Goal: Transaction & Acquisition: Purchase product/service

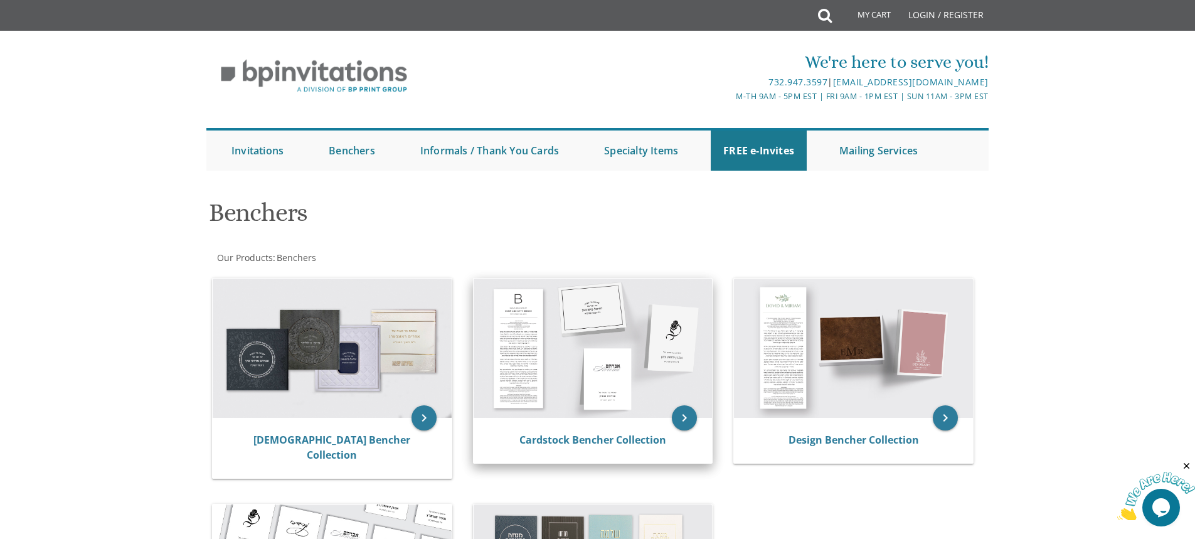
click at [614, 339] on img at bounding box center [592, 347] width 239 height 139
click at [534, 334] on img at bounding box center [592, 347] width 239 height 139
click at [644, 445] on link "Cardstock Bencher Collection" at bounding box center [592, 440] width 147 height 14
click at [688, 423] on icon "keyboard_arrow_right" at bounding box center [684, 417] width 25 height 25
click at [643, 445] on link "Cardstock Bencher Collection" at bounding box center [592, 440] width 147 height 14
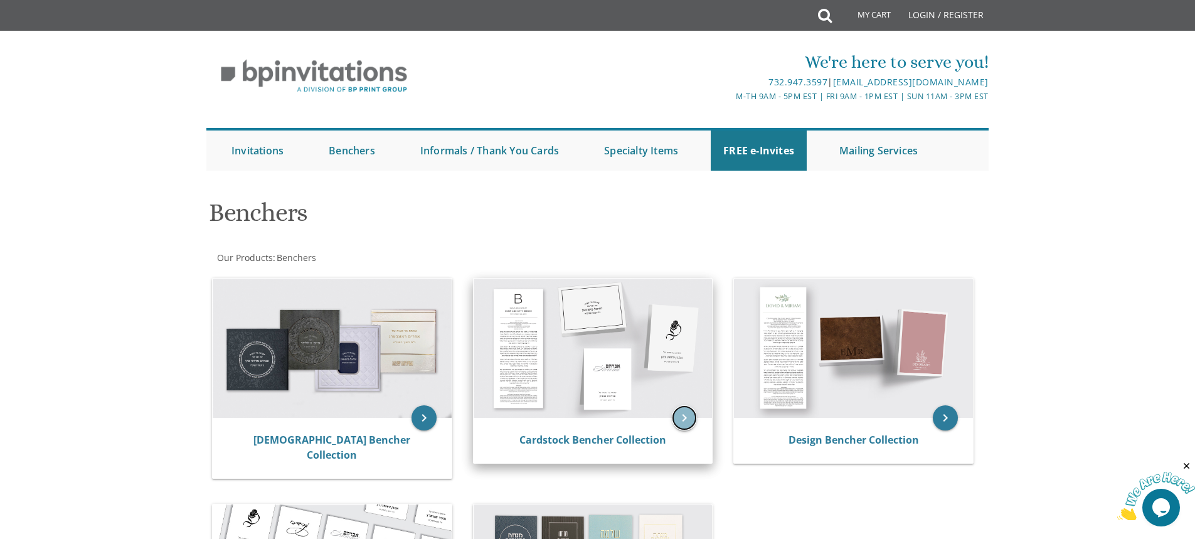
click at [685, 417] on icon "keyboard_arrow_right" at bounding box center [684, 417] width 25 height 25
click at [541, 443] on link "Cardstock Bencher Collection" at bounding box center [592, 440] width 147 height 14
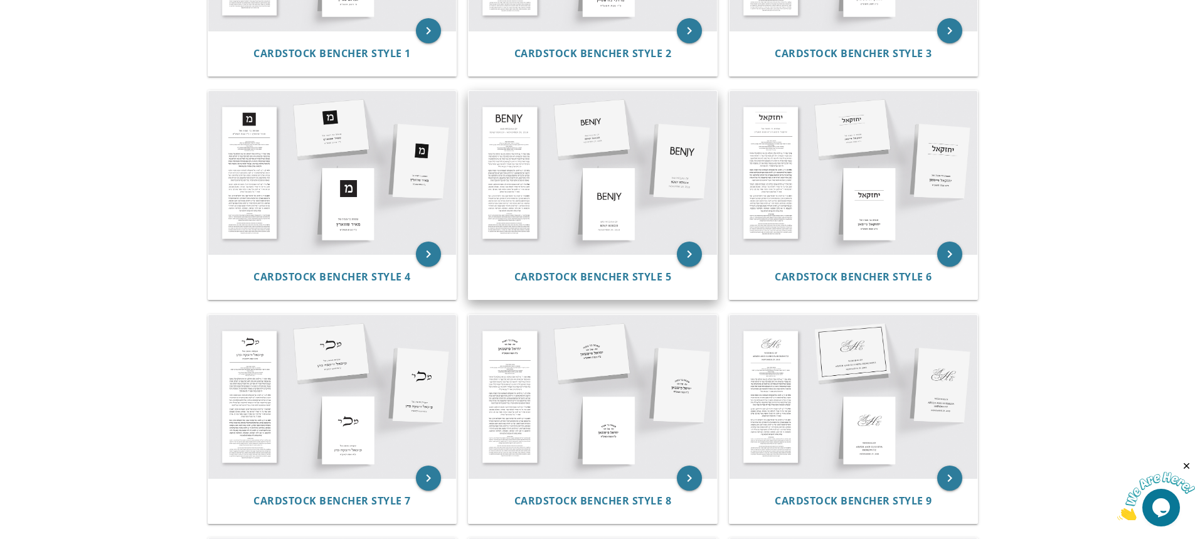
scroll to position [314, 0]
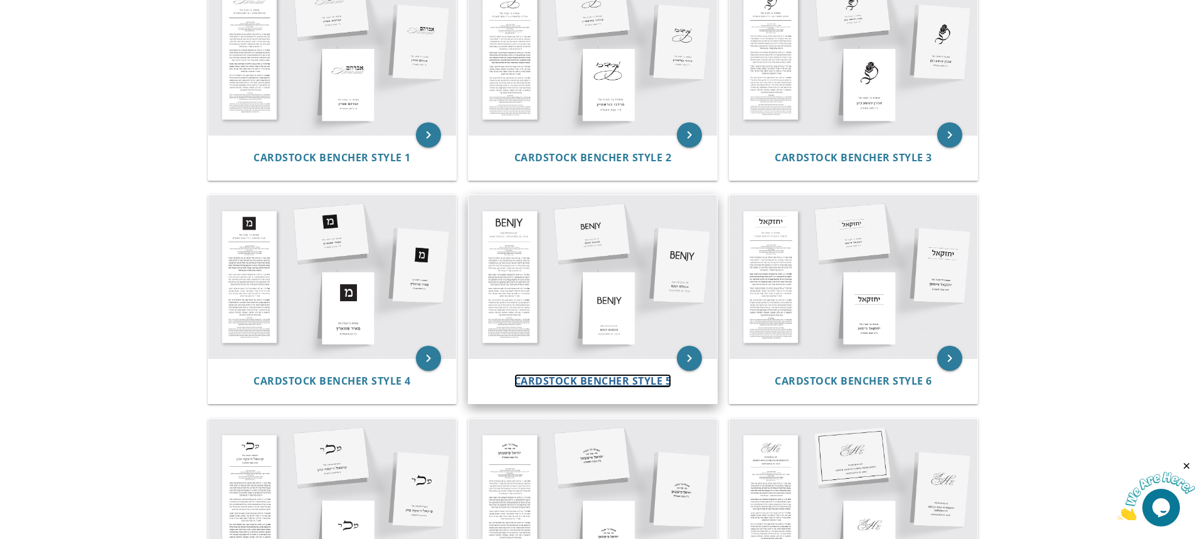
click at [608, 377] on span "Cardstock Bencher Style 5" at bounding box center [592, 381] width 157 height 14
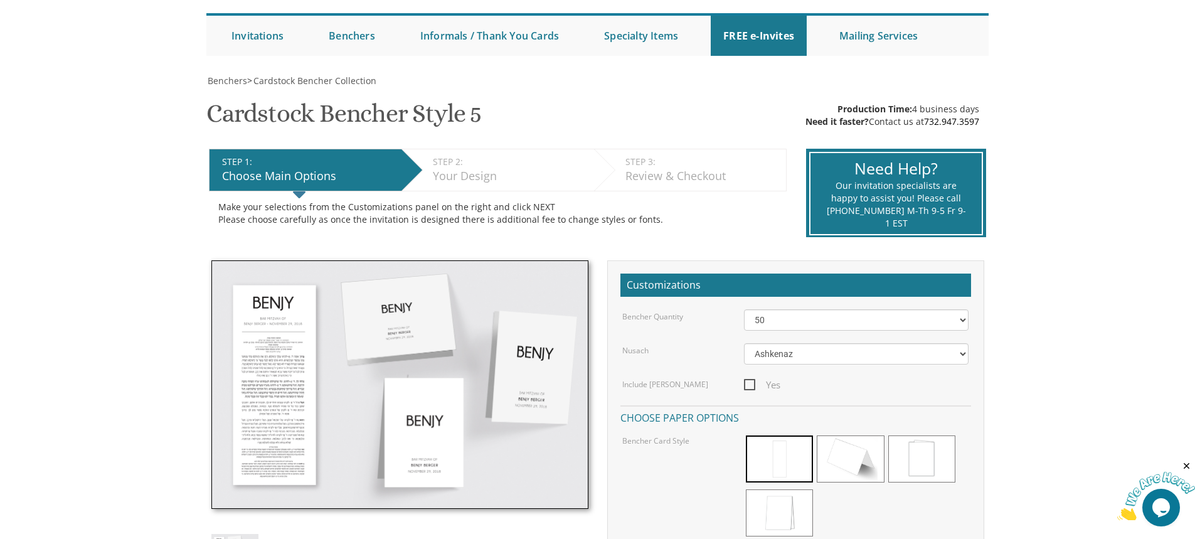
scroll to position [125, 0]
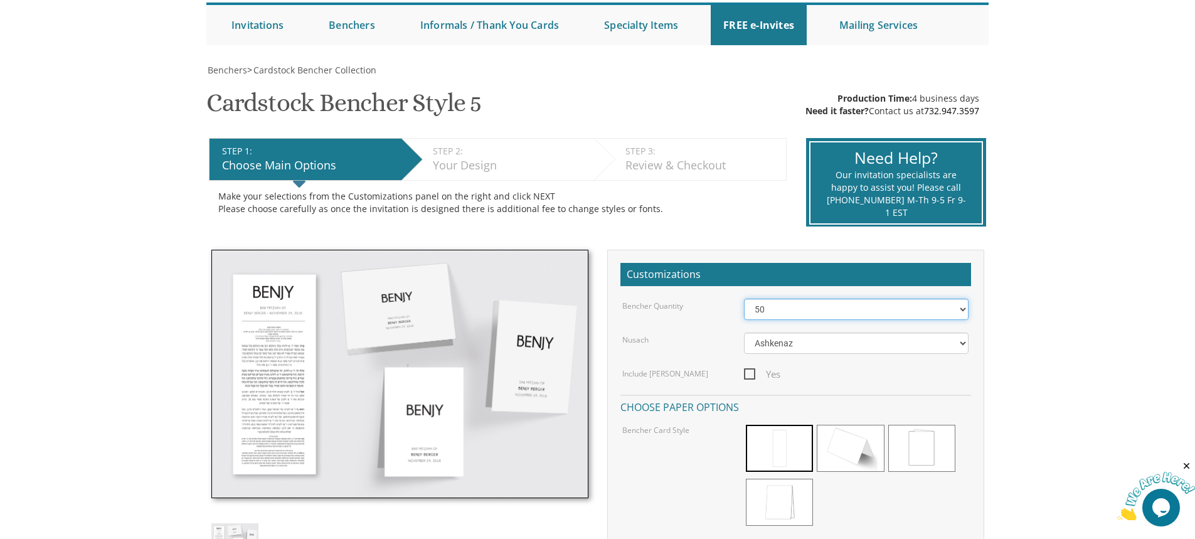
click at [823, 318] on select "50 60 70 80 90 100 125 150 175 200 225 250 275 300 325 350 375 400 425 450 475 …" at bounding box center [856, 308] width 224 height 21
select select "60"
click at [744, 298] on select "50 60 70 80 90 100 125 150 175 200 225 250 275 300 325 350 375 400 425 450 475 …" at bounding box center [856, 308] width 224 height 21
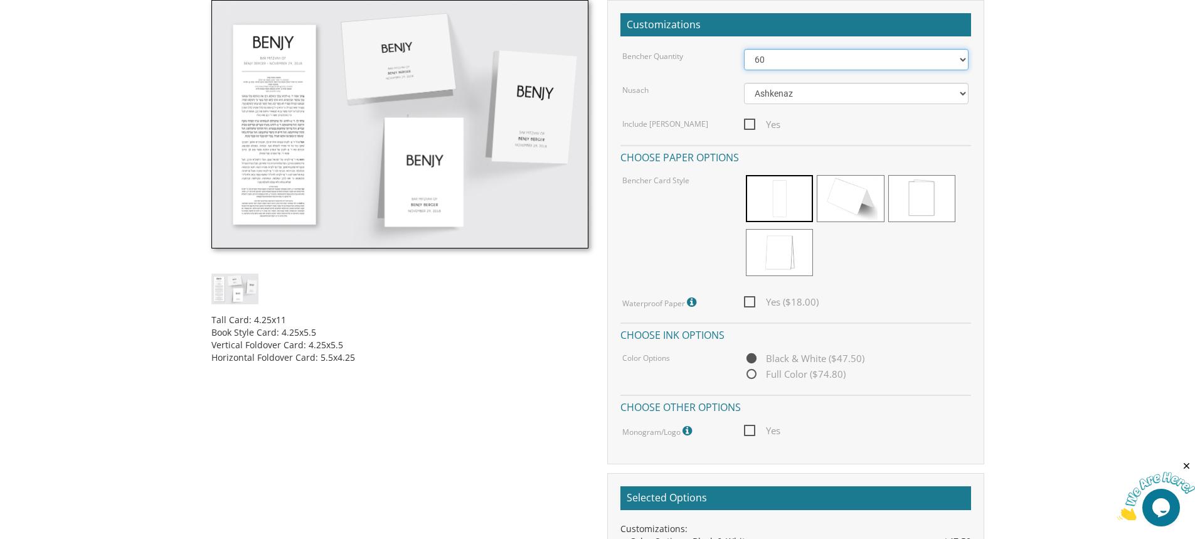
scroll to position [376, 0]
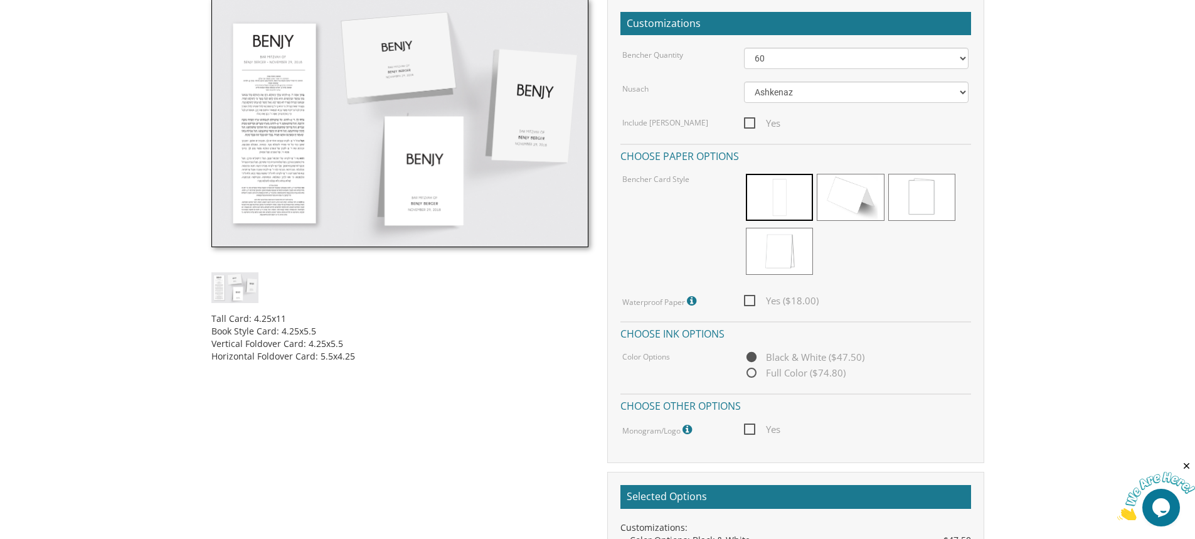
click at [749, 302] on span "Yes ($18.00)" at bounding box center [781, 301] width 75 height 16
click at [749, 302] on input "Yes ($18.00)" at bounding box center [748, 299] width 8 height 8
checkbox input "true"
click at [754, 372] on span "Full Color ($74.80)" at bounding box center [795, 373] width 102 height 16
click at [752, 372] on input "Full Color ($74.80)" at bounding box center [748, 373] width 8 height 8
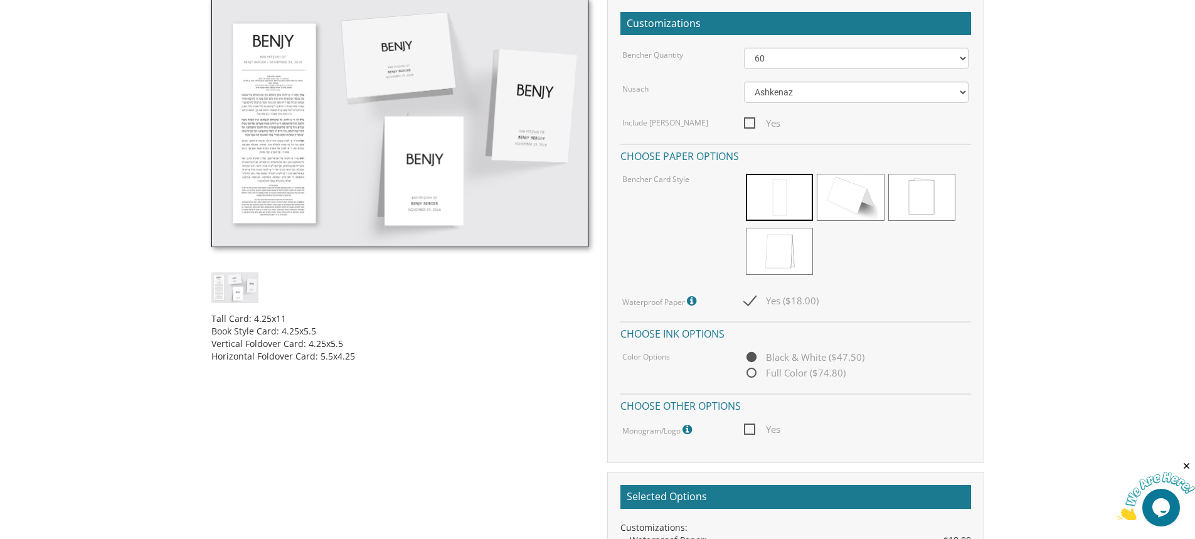
radio input "true"
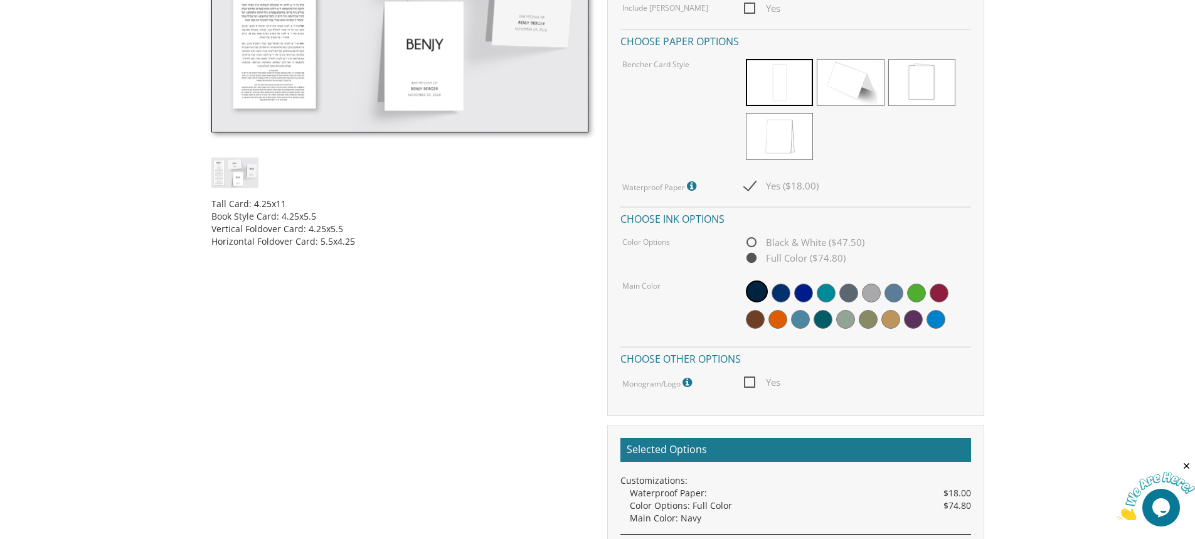
scroll to position [502, 0]
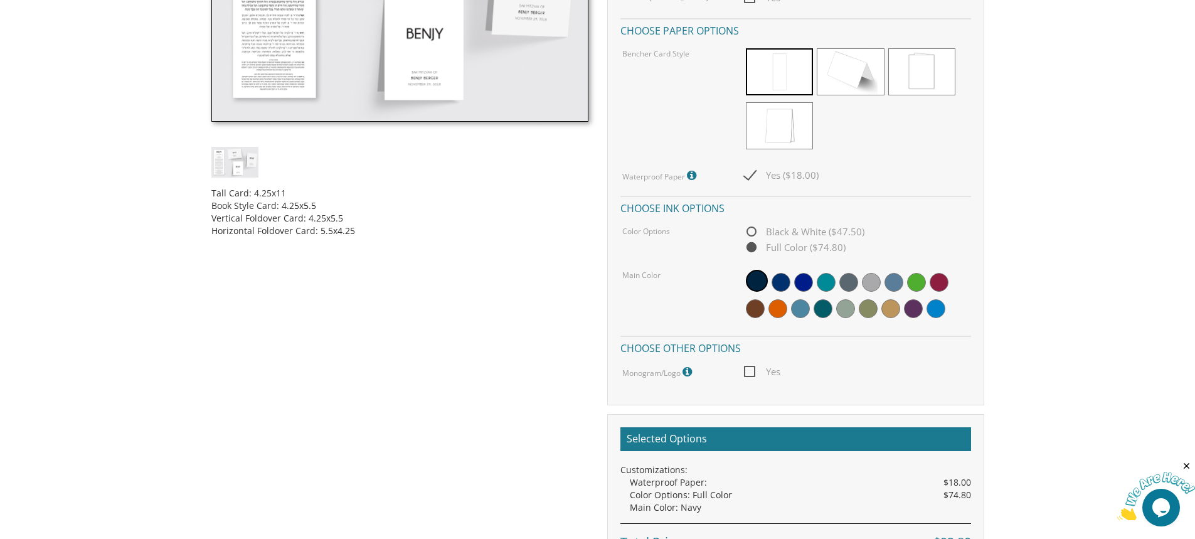
click at [754, 372] on span "Yes" at bounding box center [762, 372] width 36 height 16
click at [752, 372] on input "Yes" at bounding box center [748, 370] width 8 height 8
checkbox input "true"
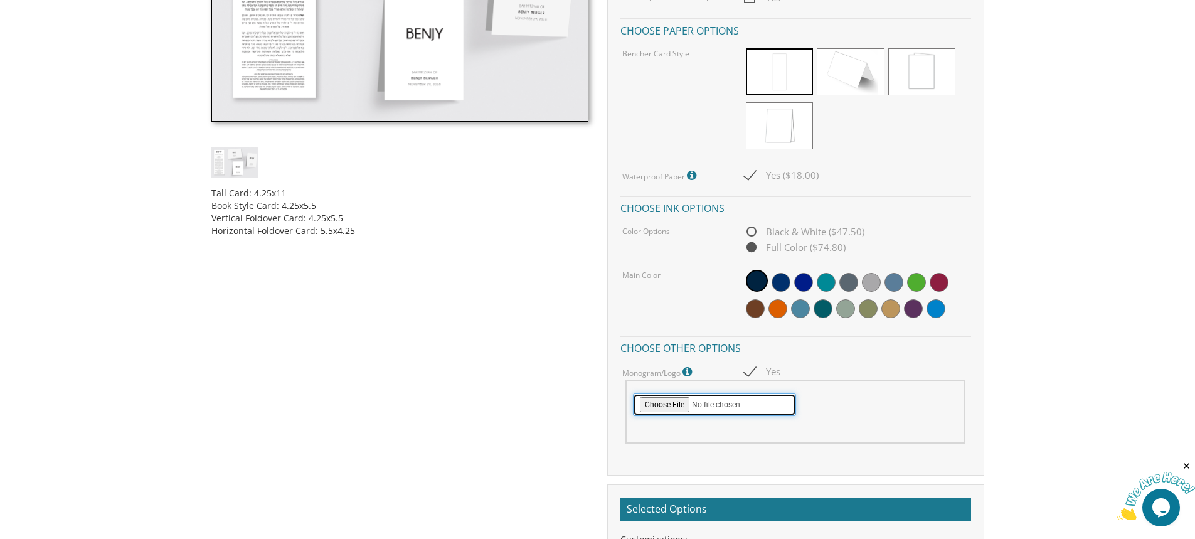
click at [674, 402] on input "file" at bounding box center [714, 404] width 163 height 23
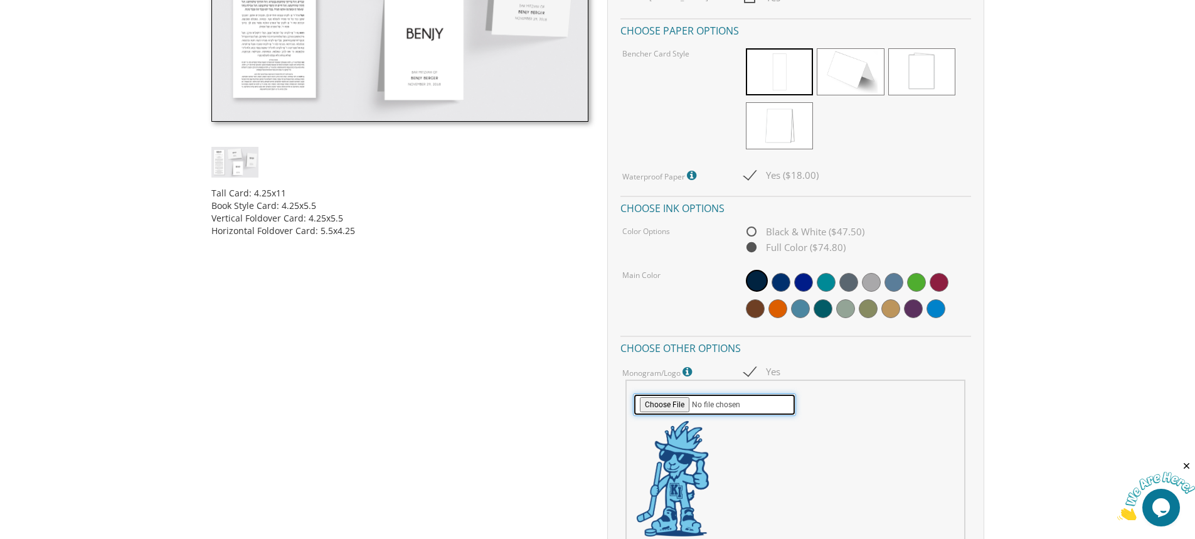
click at [682, 409] on input "file" at bounding box center [714, 404] width 163 height 23
type input "C:\fakepath\Kobi Insler-03.png"
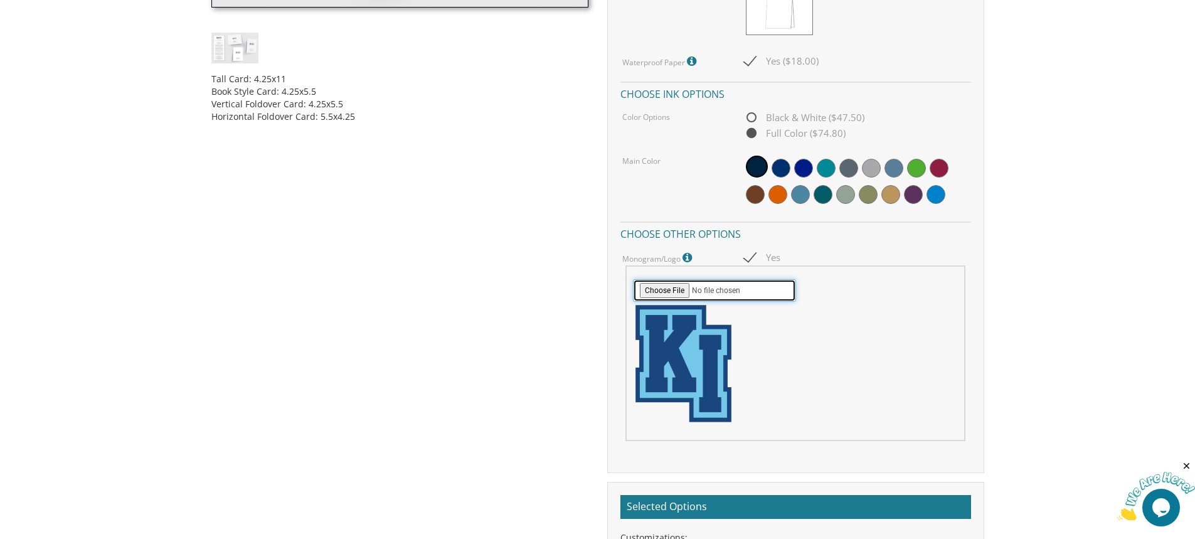
scroll to position [627, 0]
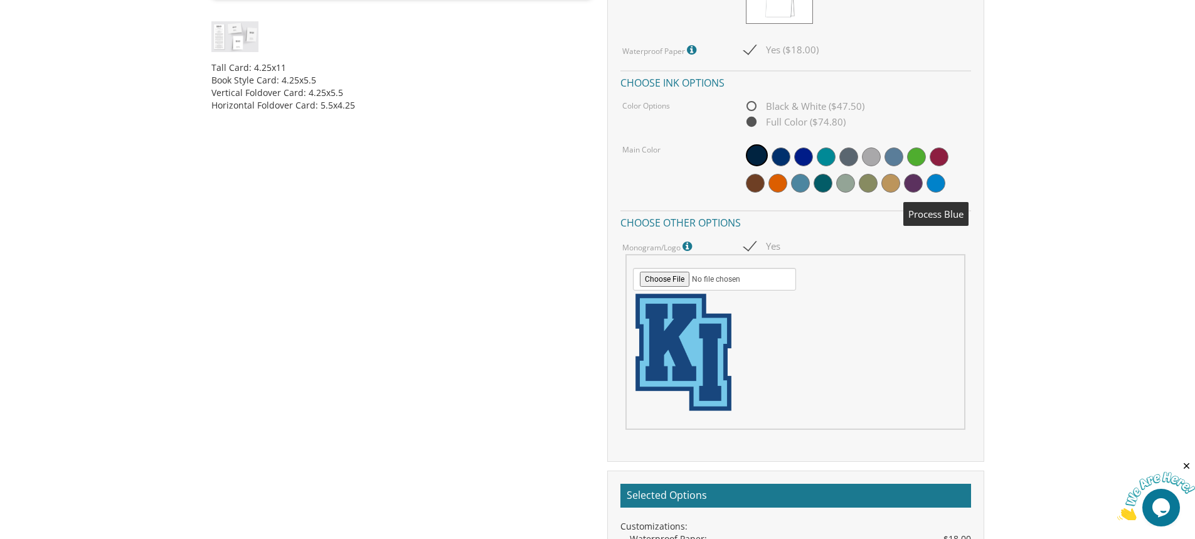
click at [933, 176] on span at bounding box center [935, 183] width 19 height 19
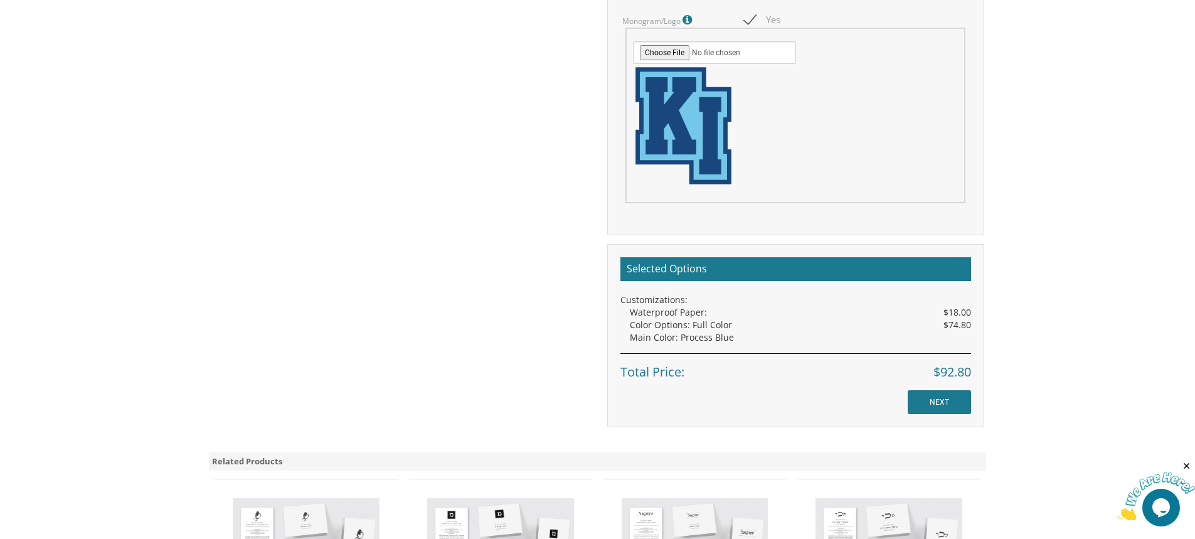
scroll to position [878, 0]
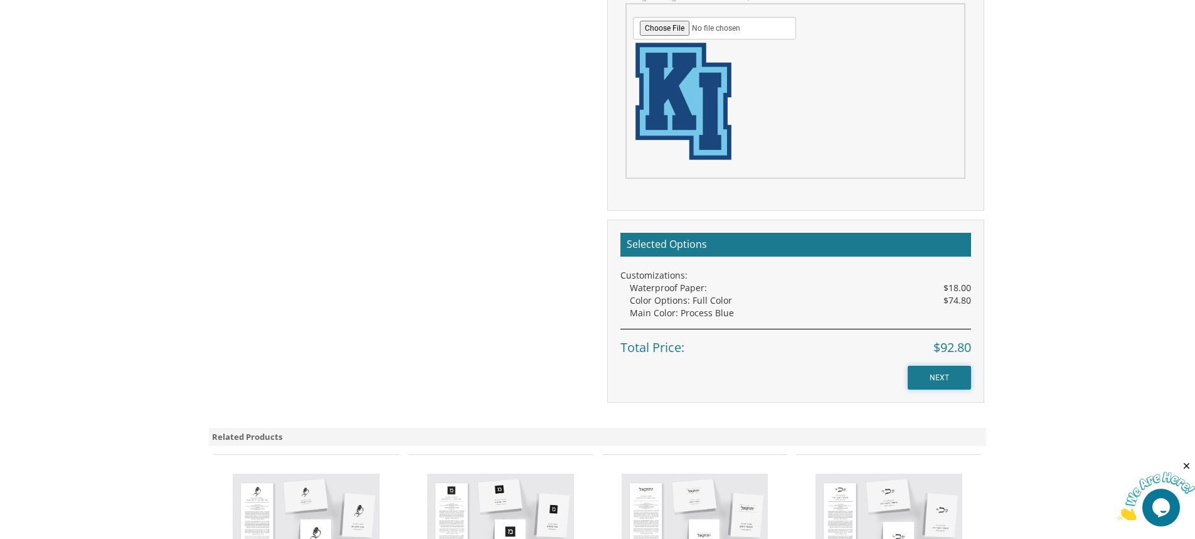
click at [932, 374] on input "NEXT" at bounding box center [938, 378] width 63 height 24
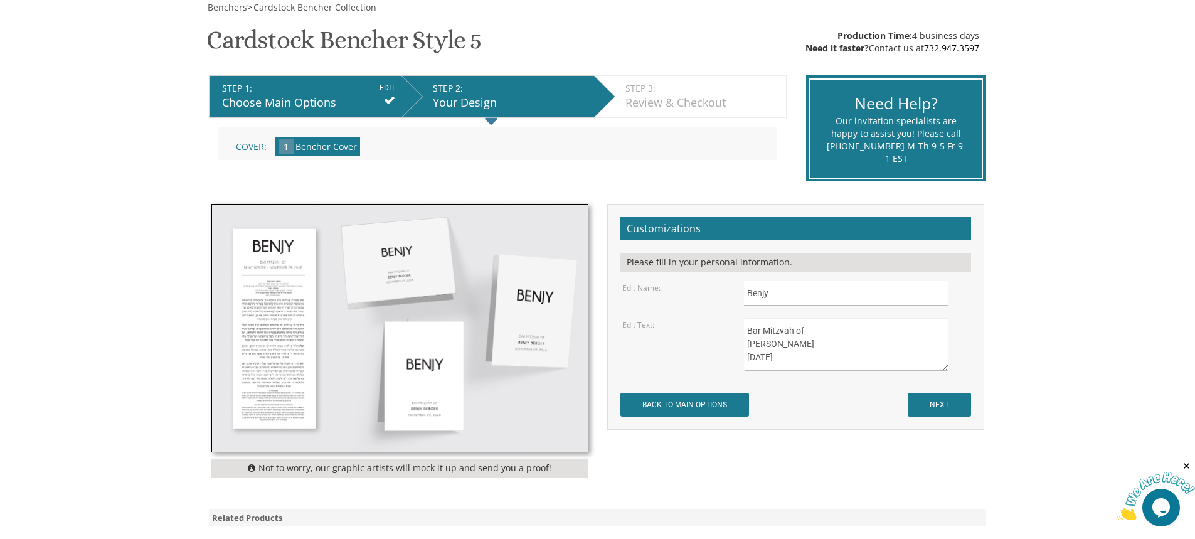
drag, startPoint x: 776, startPoint y: 290, endPoint x: 737, endPoint y: 291, distance: 38.9
click at [737, 291] on div "Benjy" at bounding box center [855, 293] width 243 height 24
type input "Instead of name can we please put the logo?"
drag, startPoint x: 795, startPoint y: 342, endPoint x: 700, endPoint y: 337, distance: 95.4
click at [700, 337] on div "Edit Text: Bar Mitzvah of Benjy Berger November 29, 2018" at bounding box center [795, 344] width 365 height 53
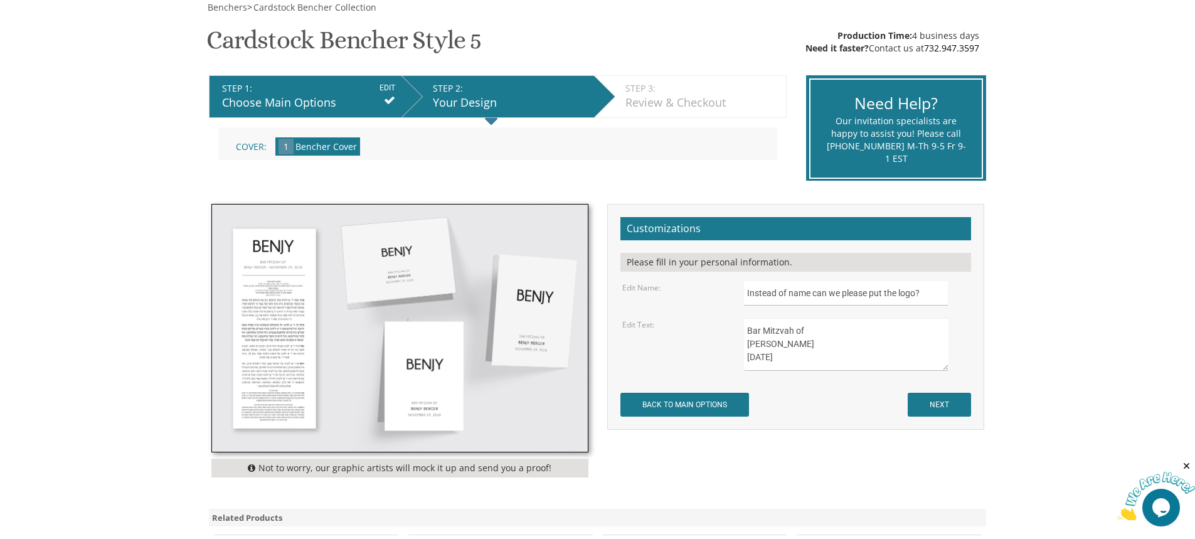
drag, startPoint x: 827, startPoint y: 360, endPoint x: 734, endPoint y: 356, distance: 93.5
click at [734, 356] on div "Edit Text: Bar Mitzvah of Benjy Berger November 29, 2018" at bounding box center [795, 344] width 365 height 53
click at [783, 357] on textarea "Bar Mitzvah of Benjy Berger November 29, 2018" at bounding box center [846, 344] width 204 height 53
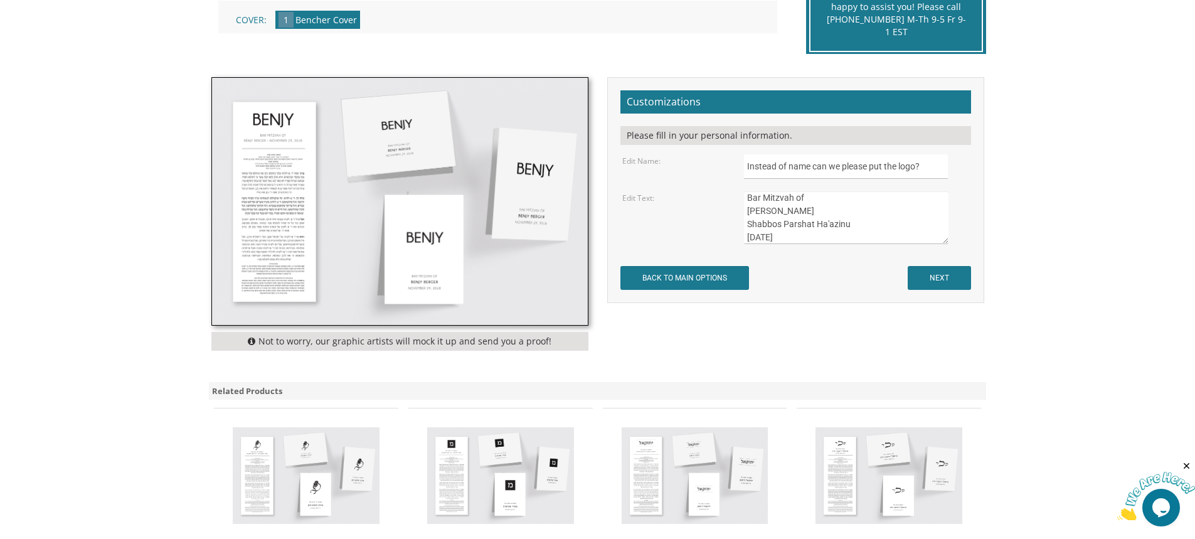
scroll to position [314, 0]
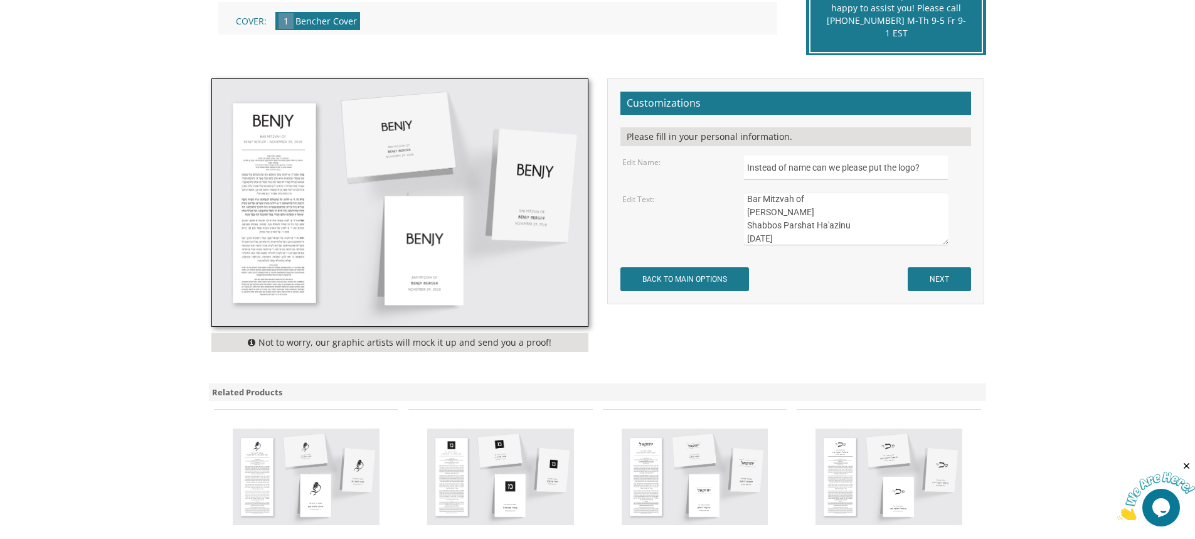
type textarea "Bar Mitzvah of Kobi Insler Shabbos Parshat Ha'azinu October 4, 2025"
click at [939, 275] on input "NEXT" at bounding box center [938, 279] width 63 height 24
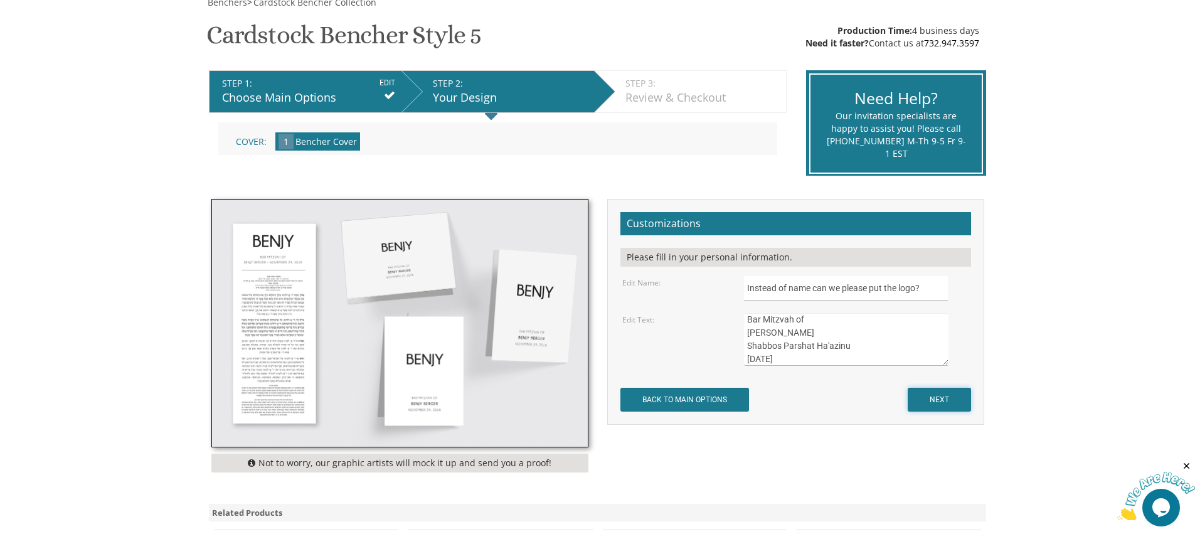
scroll to position [188, 0]
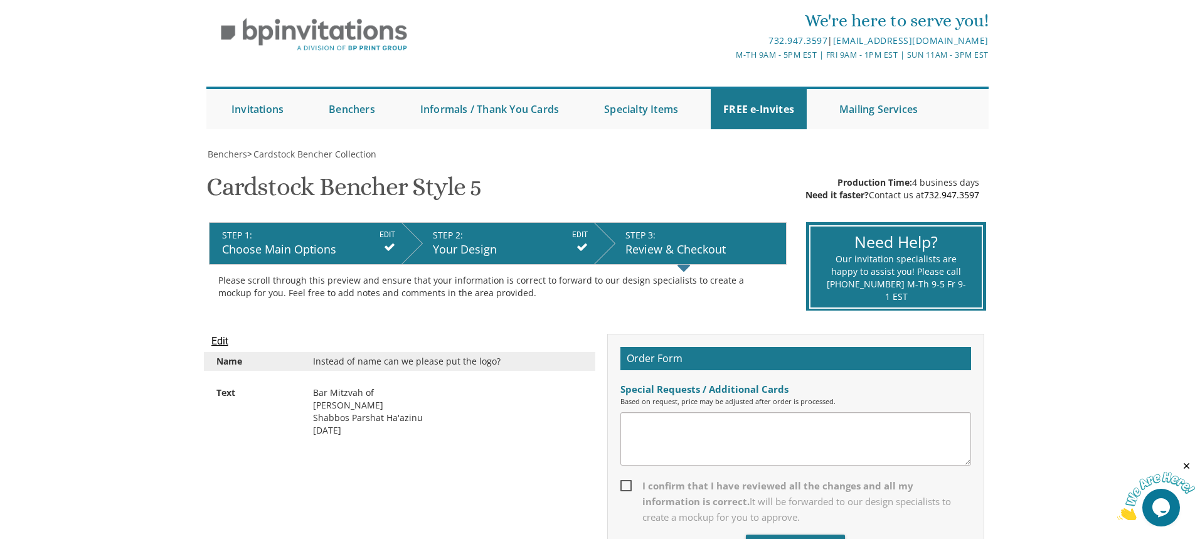
scroll to position [125, 0]
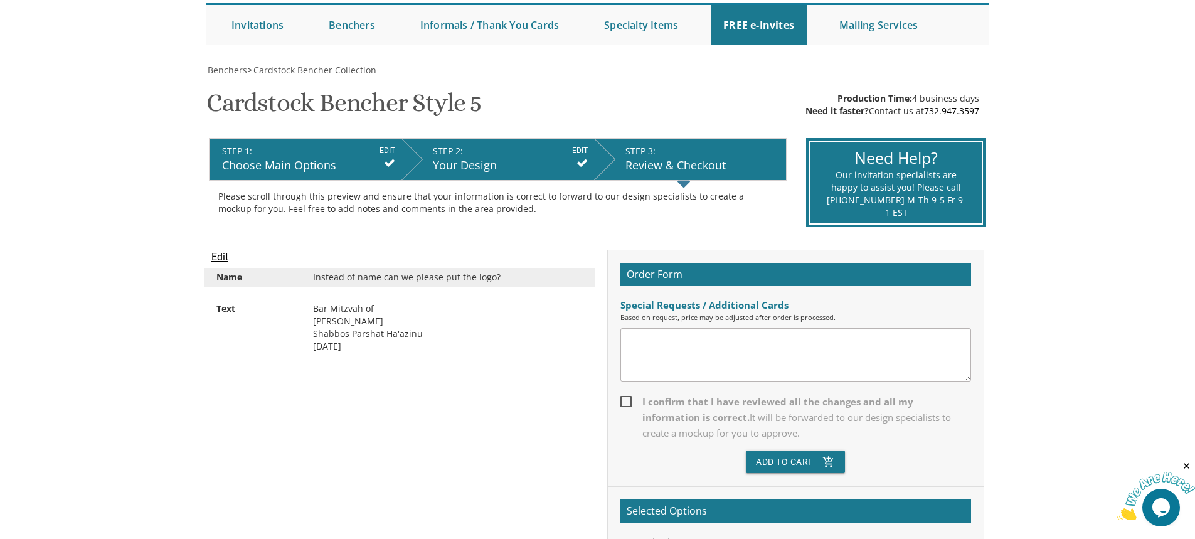
click at [628, 400] on span "I confirm that I have reviewed all the changes and all my information is correc…" at bounding box center [795, 417] width 351 height 47
click at [628, 400] on input "I confirm that I have reviewed all the changes and all my information is correc…" at bounding box center [624, 400] width 8 height 8
checkbox input "true"
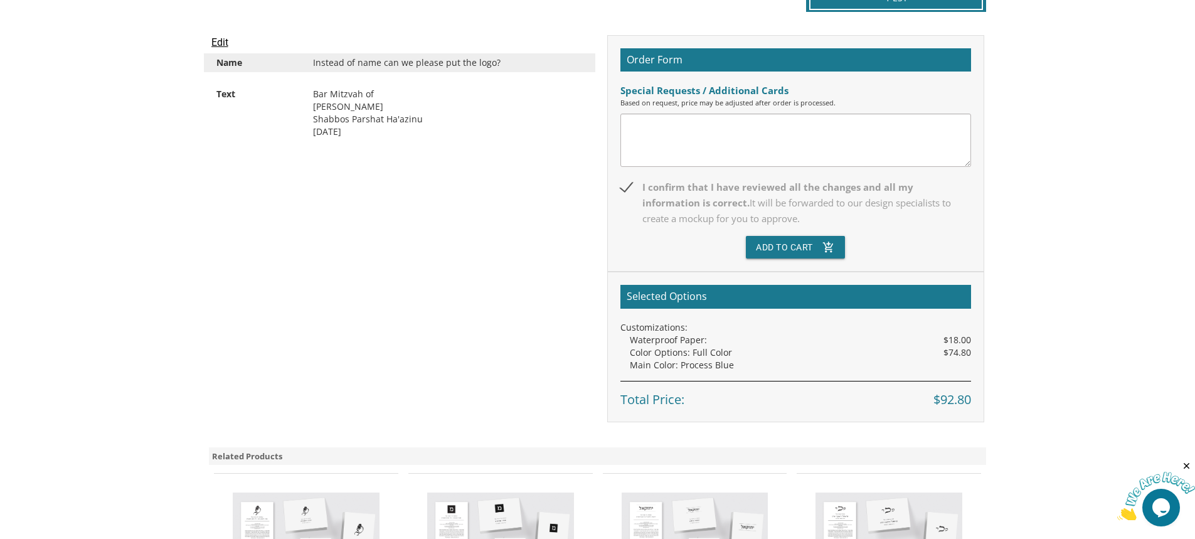
scroll to position [376, 0]
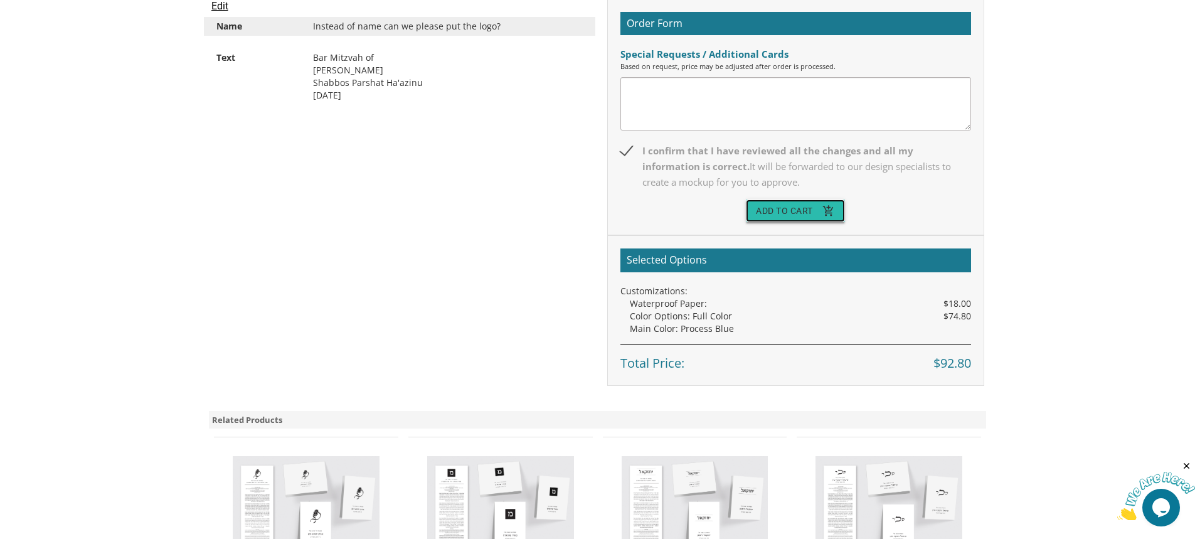
click at [797, 211] on button "Add To Cart add_shopping_cart" at bounding box center [795, 210] width 99 height 23
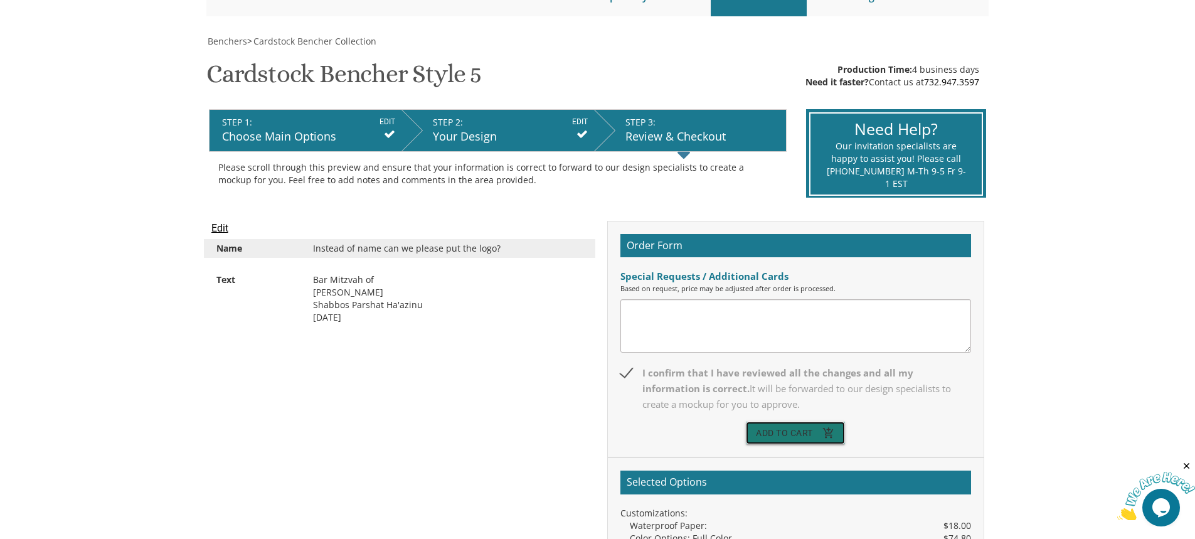
scroll to position [188, 0]
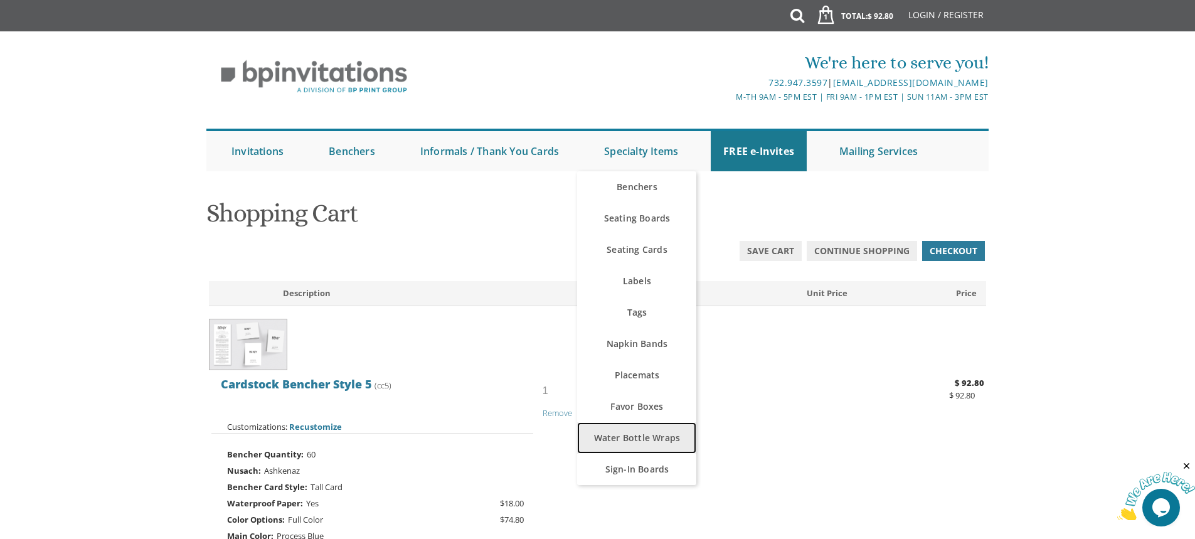
click at [645, 435] on link "Water Bottle Wraps" at bounding box center [636, 437] width 119 height 31
click at [644, 438] on link "Water Bottle Wraps" at bounding box center [636, 437] width 119 height 31
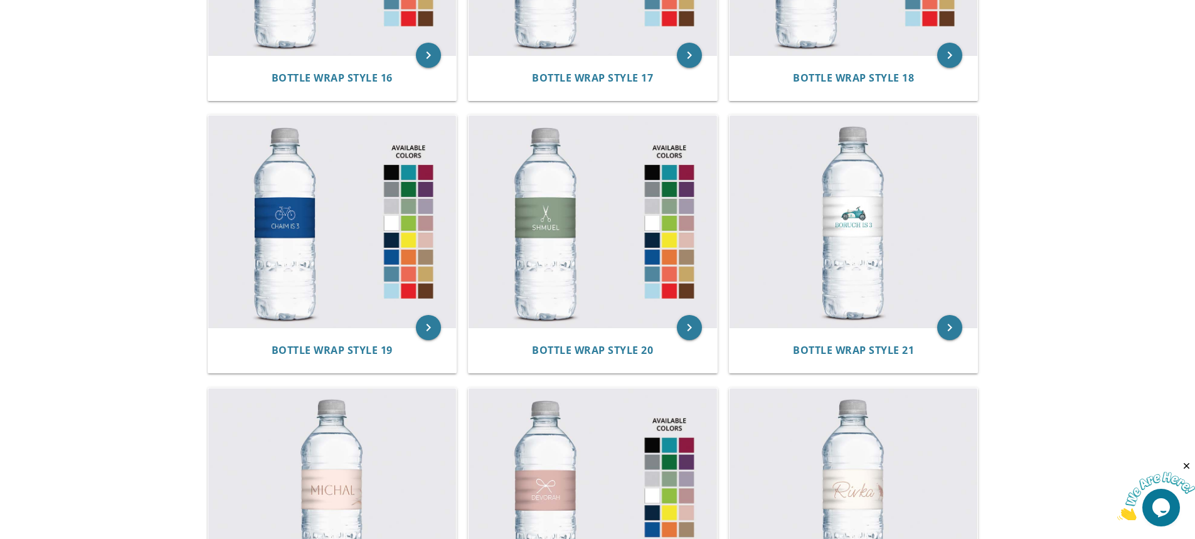
scroll to position [1944, 0]
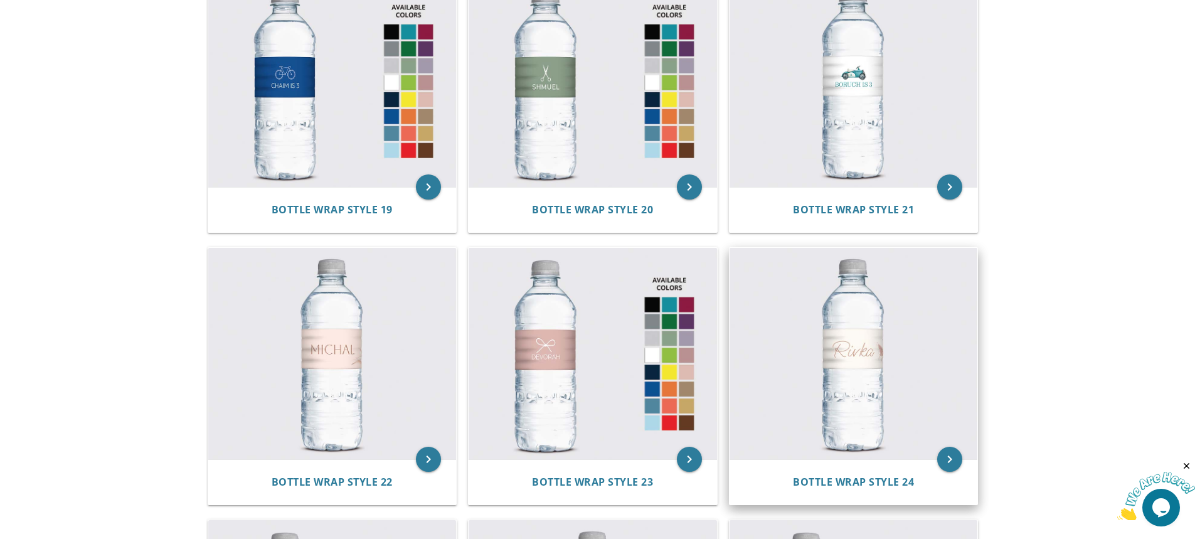
click at [890, 336] on img at bounding box center [853, 354] width 248 height 212
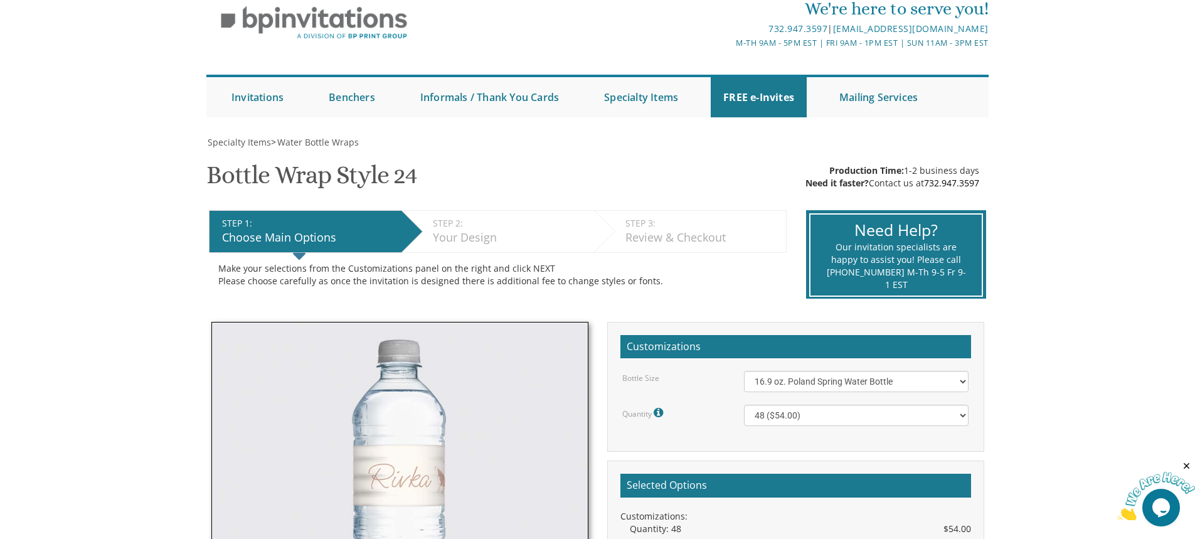
scroll to position [188, 0]
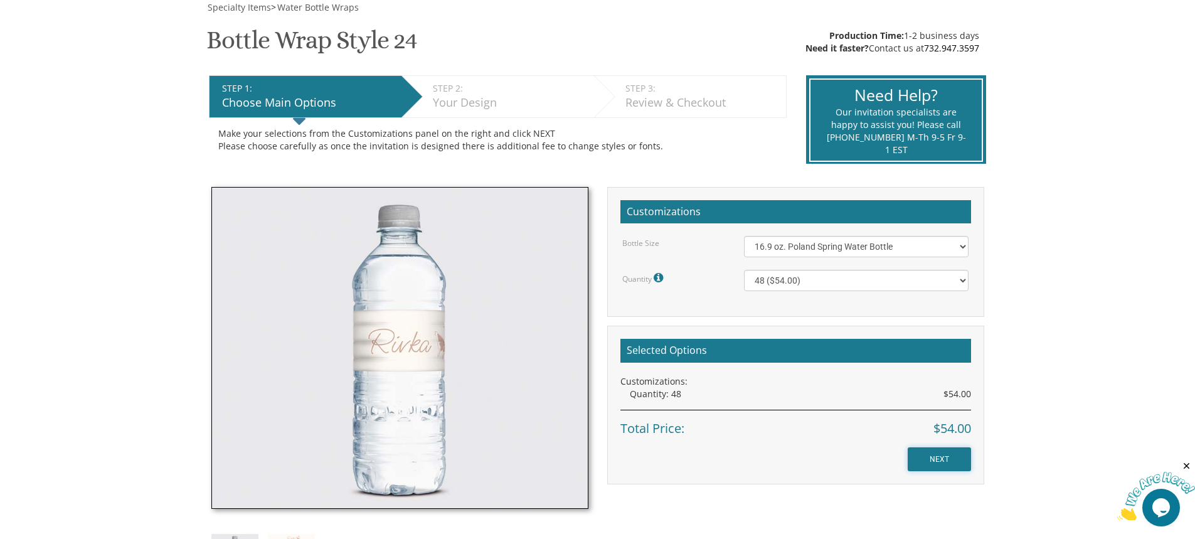
click at [942, 465] on input "NEXT" at bounding box center [938, 459] width 63 height 24
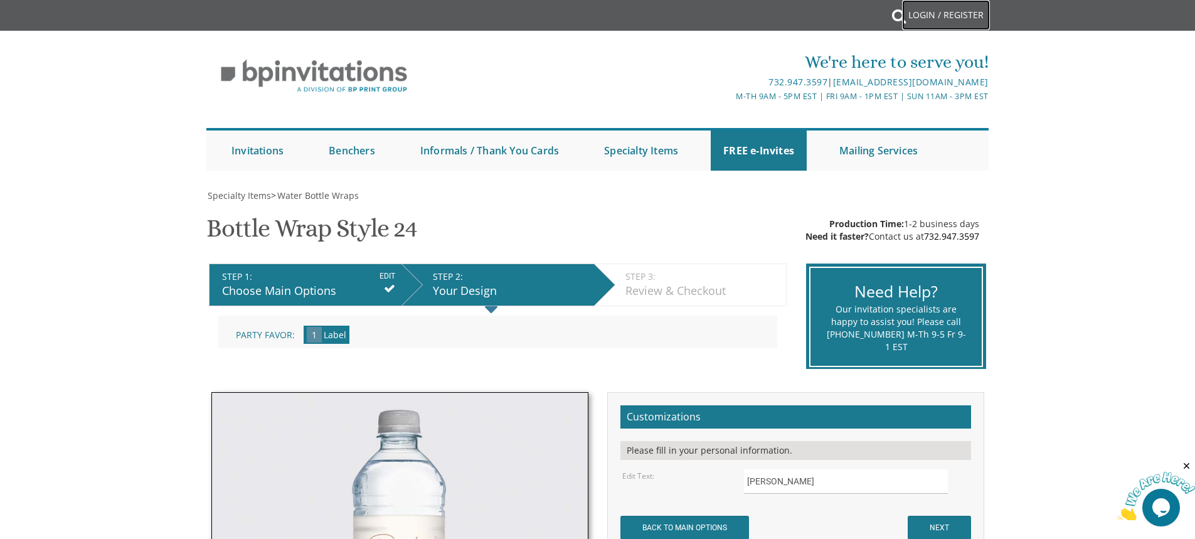
click at [914, 11] on link "Login / Register" at bounding box center [946, 15] width 88 height 30
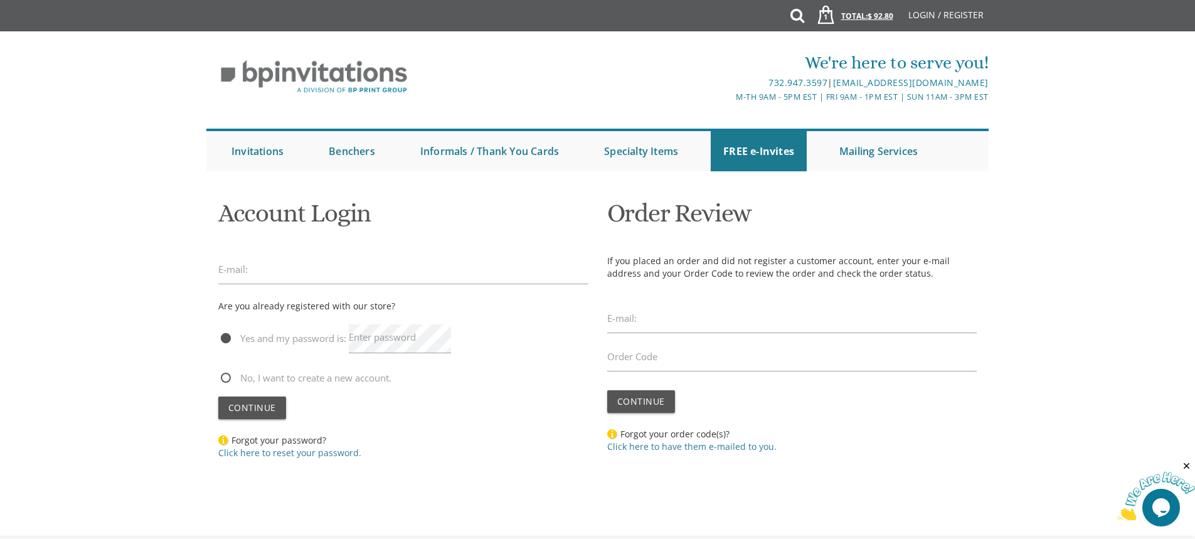
click at [846, 14] on link "1 Total: $ 92.80 $ 92.80" at bounding box center [851, 22] width 97 height 44
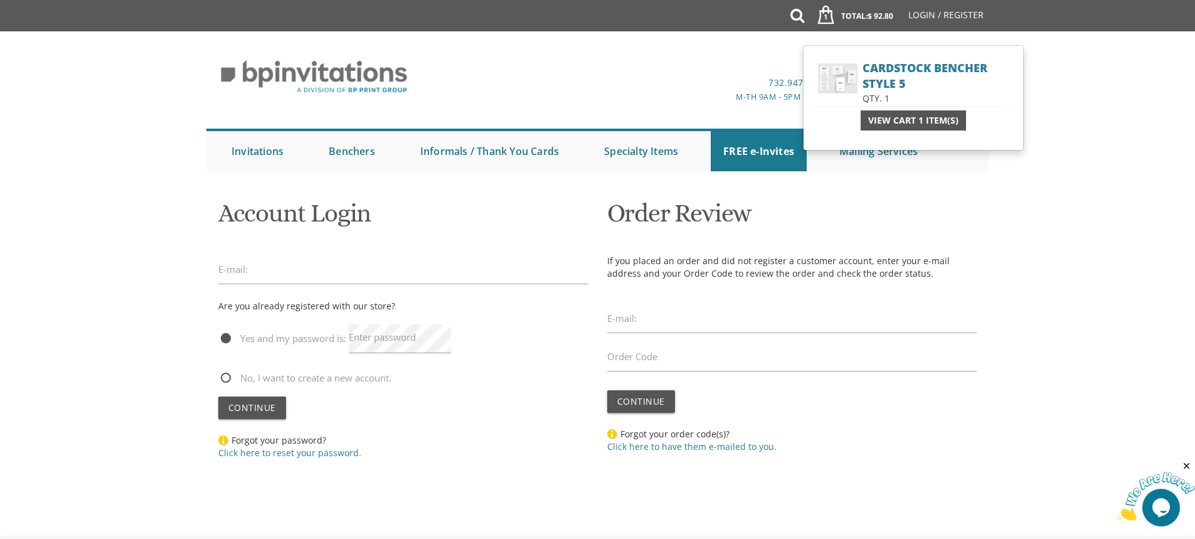
click at [889, 121] on span "View Cart 1 Item(s)" at bounding box center [913, 120] width 90 height 13
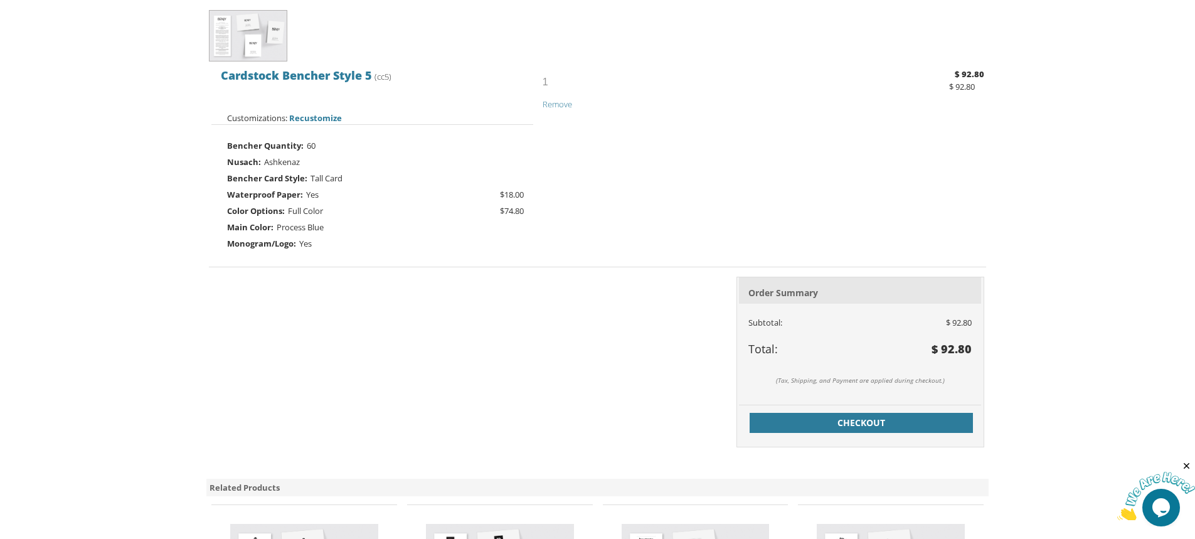
scroll to position [314, 0]
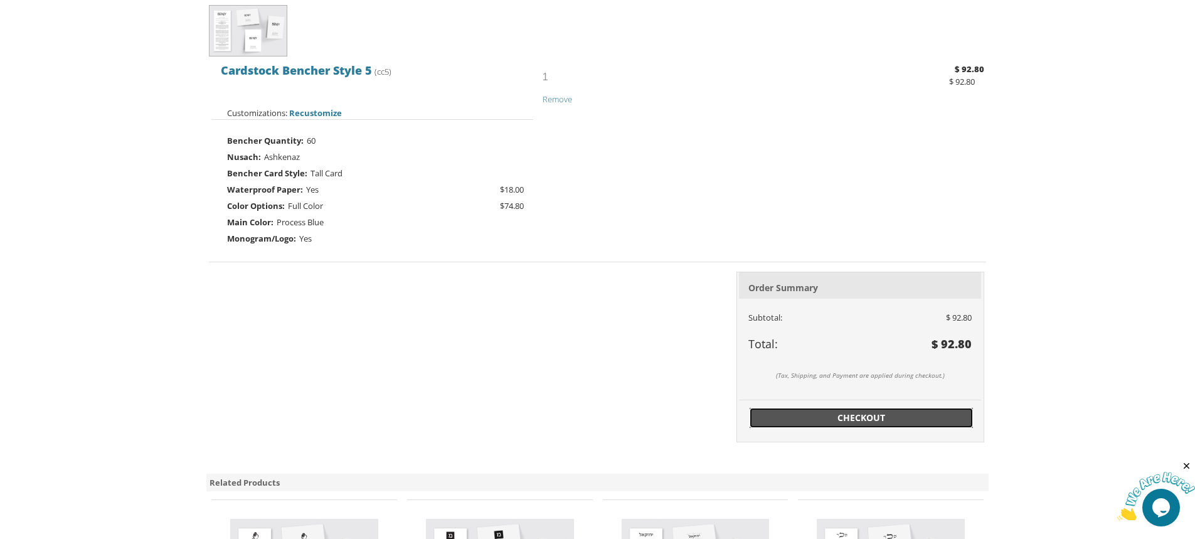
click at [863, 417] on span "Checkout" at bounding box center [861, 417] width 208 height 13
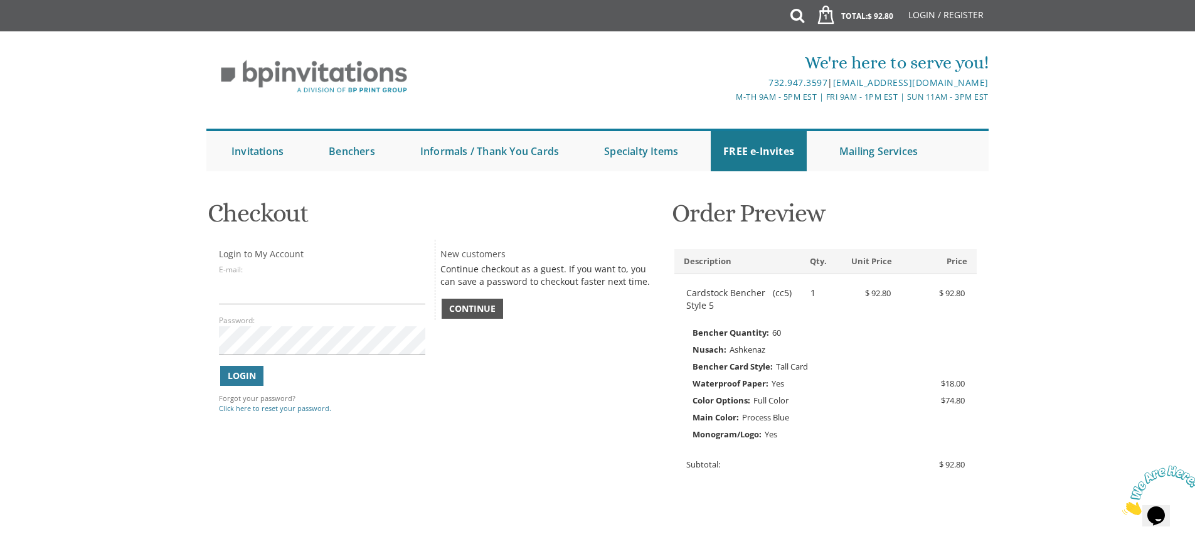
click at [448, 307] on link "Continue" at bounding box center [471, 308] width 61 height 20
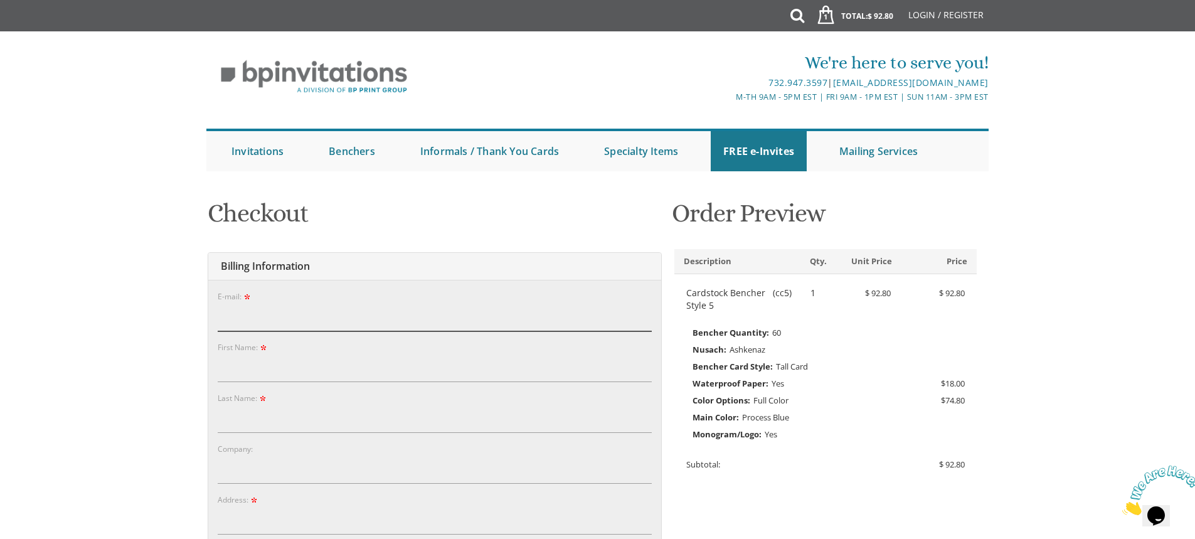
click at [319, 307] on input "E-mail:" at bounding box center [435, 316] width 434 height 29
type input "robin.insler@gmail.com"
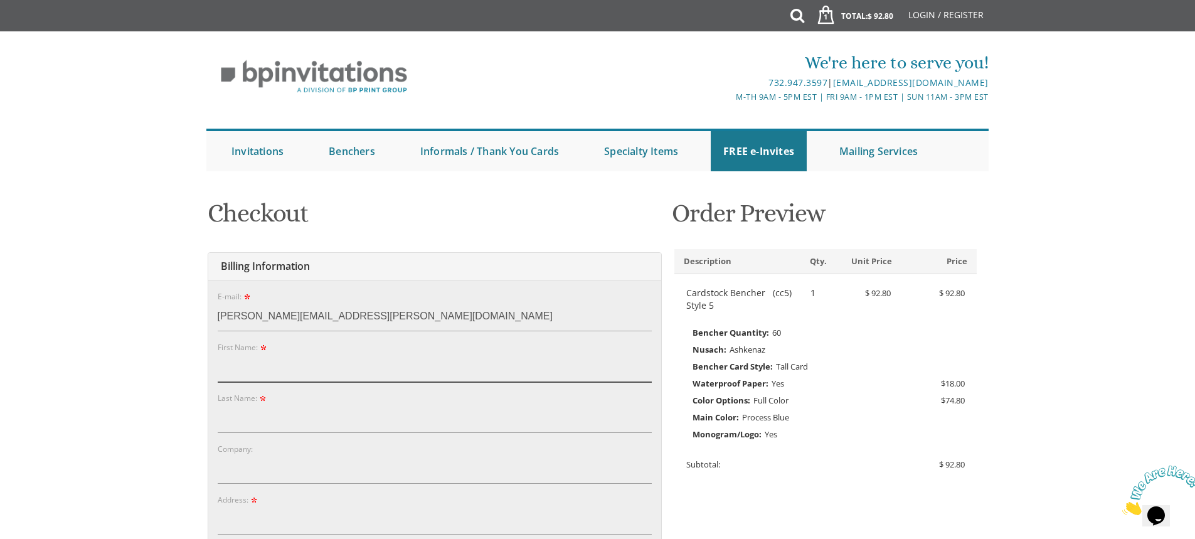
click at [273, 374] on input "First Name:" at bounding box center [435, 367] width 434 height 29
type input "Robin"
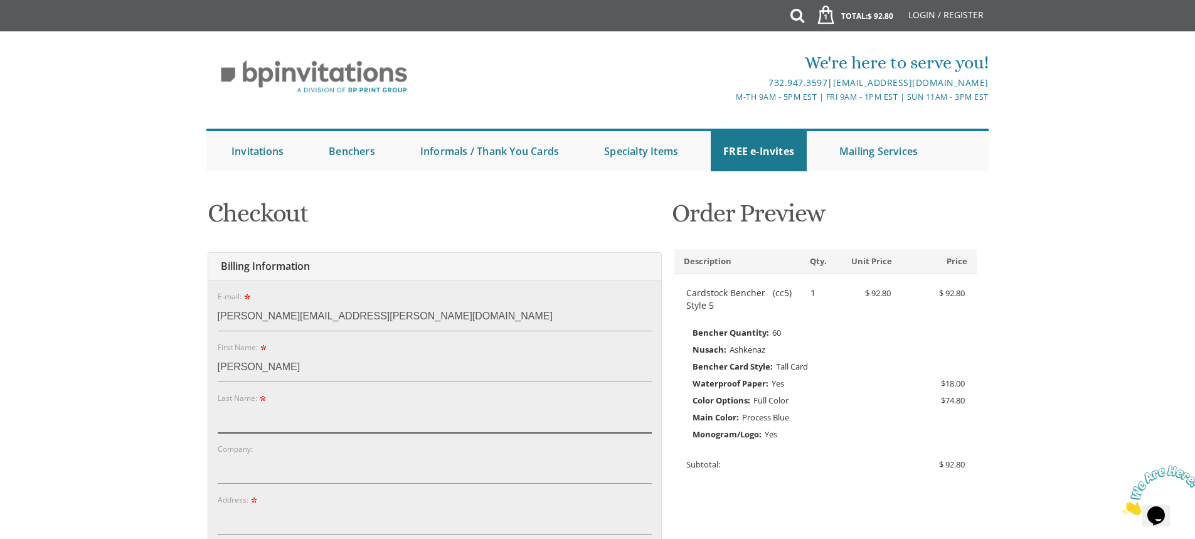
click at [259, 421] on input "Last Name:" at bounding box center [435, 418] width 434 height 29
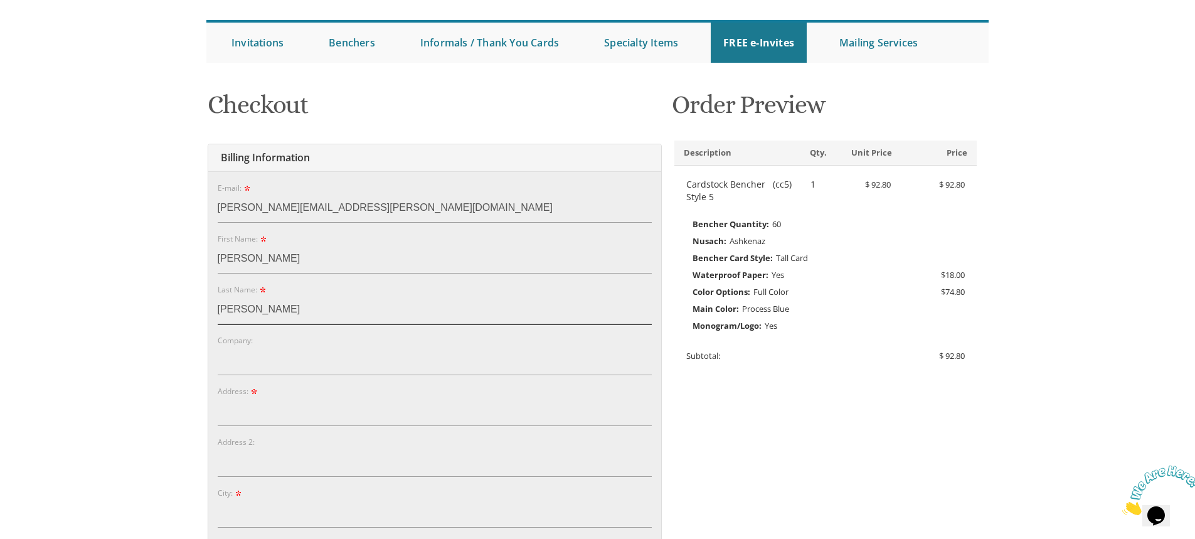
scroll to position [125, 0]
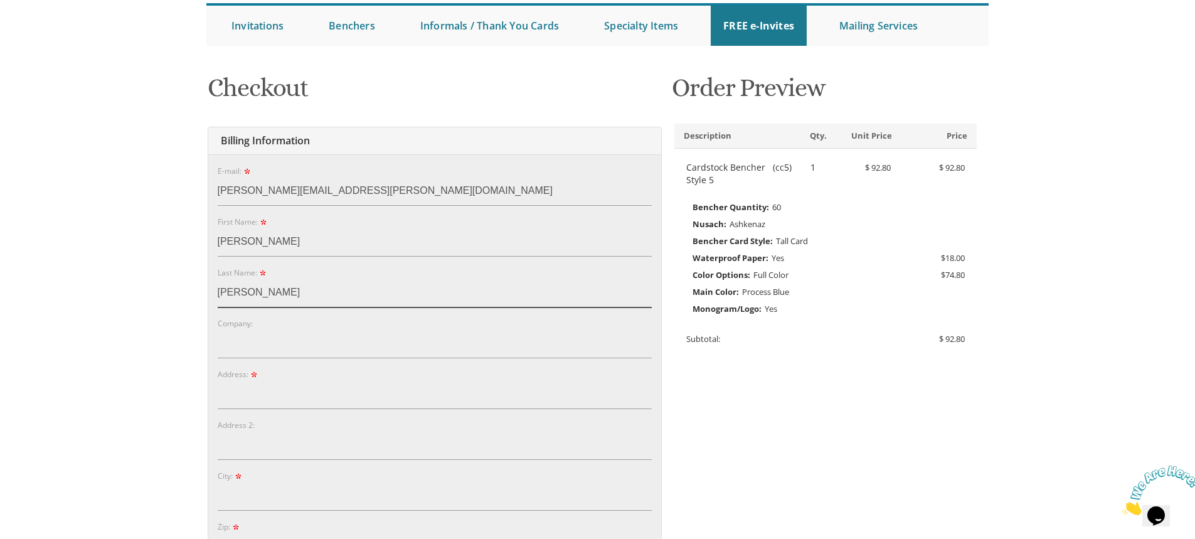
type input "Insler"
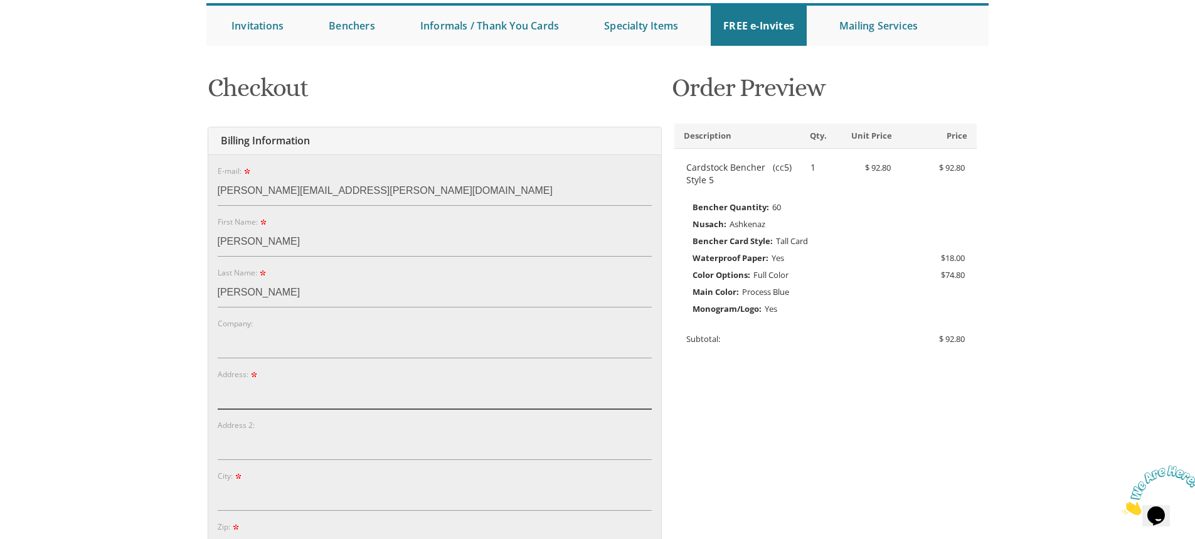
click at [260, 391] on input "Address:" at bounding box center [435, 394] width 434 height 29
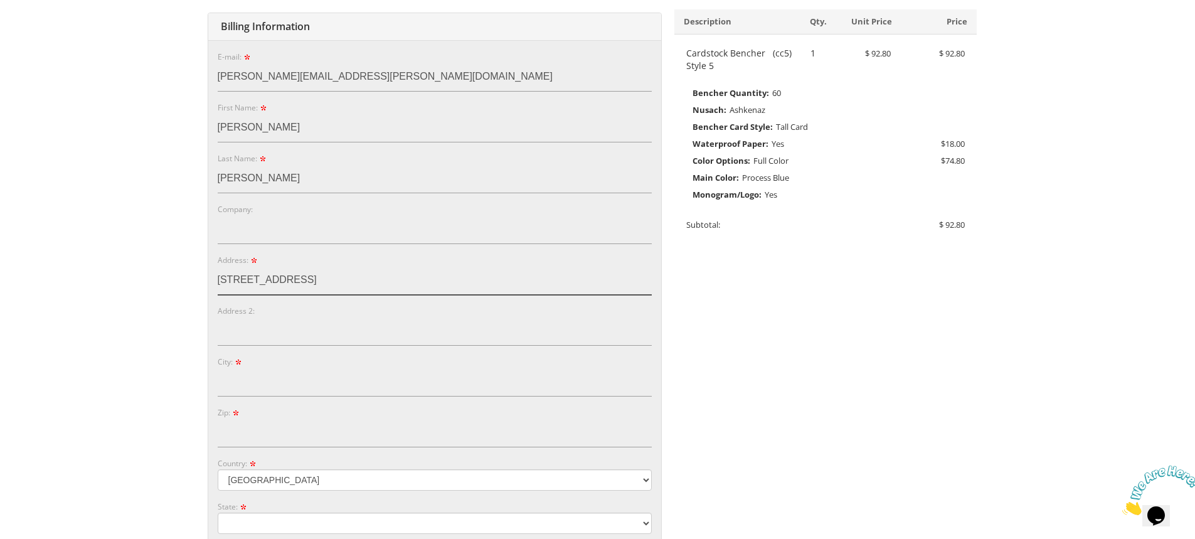
scroll to position [251, 0]
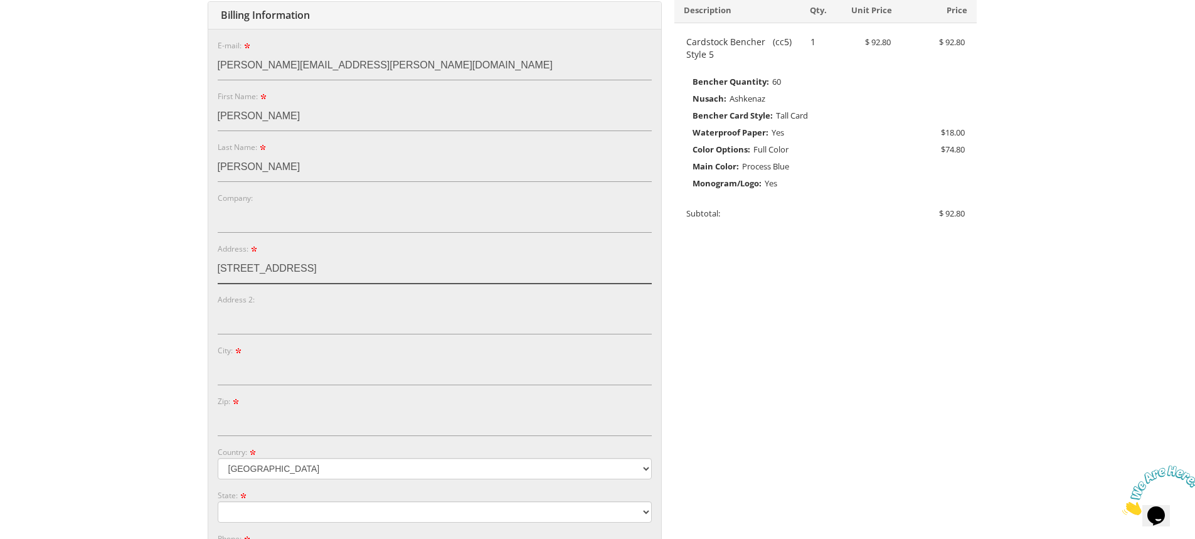
type input "430 Greenwhich street"
click at [266, 371] on input "City:" at bounding box center [435, 370] width 434 height 29
type input "Bergenfield"
click at [258, 423] on input "Zip:" at bounding box center [435, 421] width 434 height 29
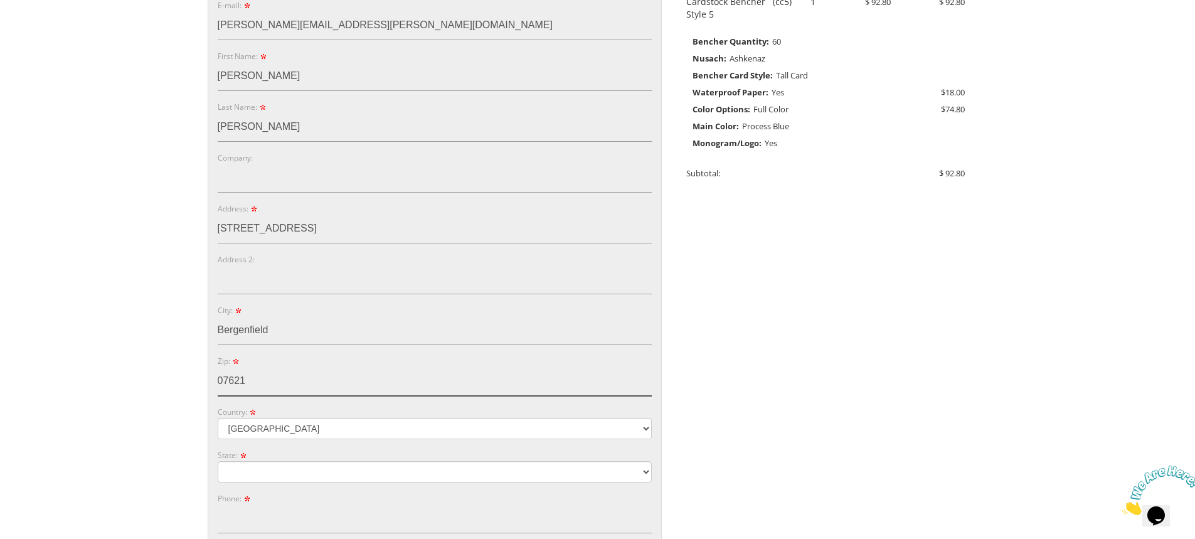
scroll to position [376, 0]
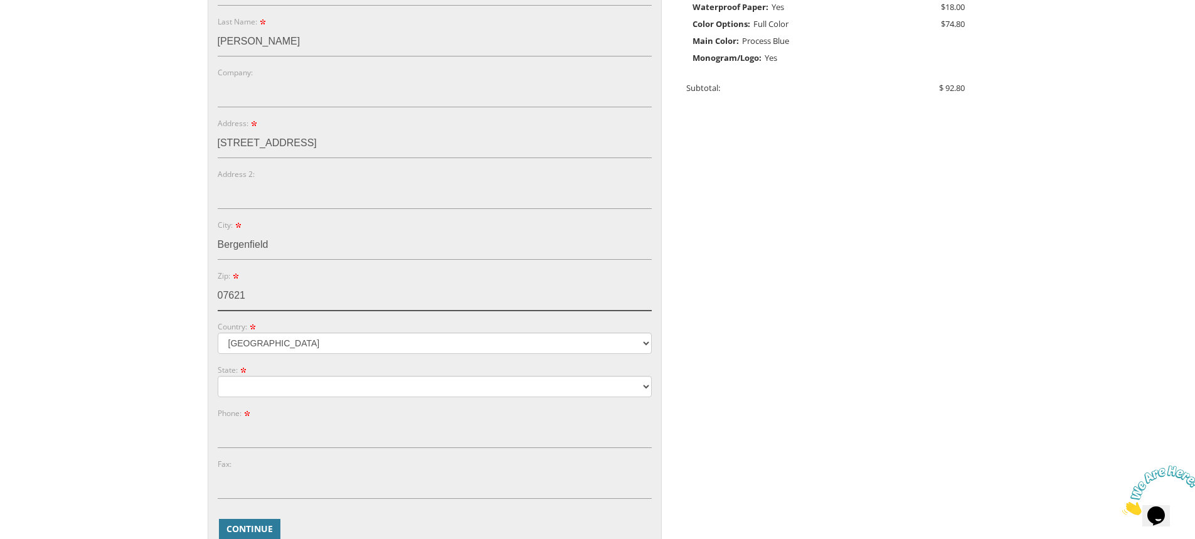
type input "07621"
click at [288, 387] on select "Alabama Alaska Guam" at bounding box center [435, 386] width 434 height 21
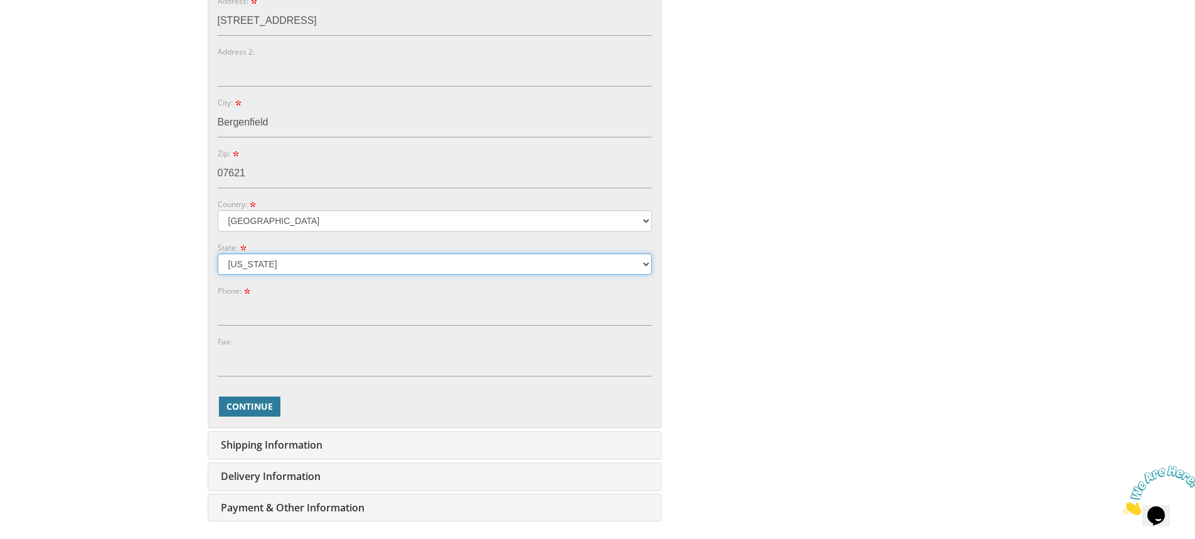
scroll to position [502, 0]
click at [630, 260] on select "Alabama Alaska Guam" at bounding box center [435, 260] width 434 height 21
select select "NJ"
click at [218, 250] on select "Alabama Alaska Guam" at bounding box center [435, 260] width 434 height 21
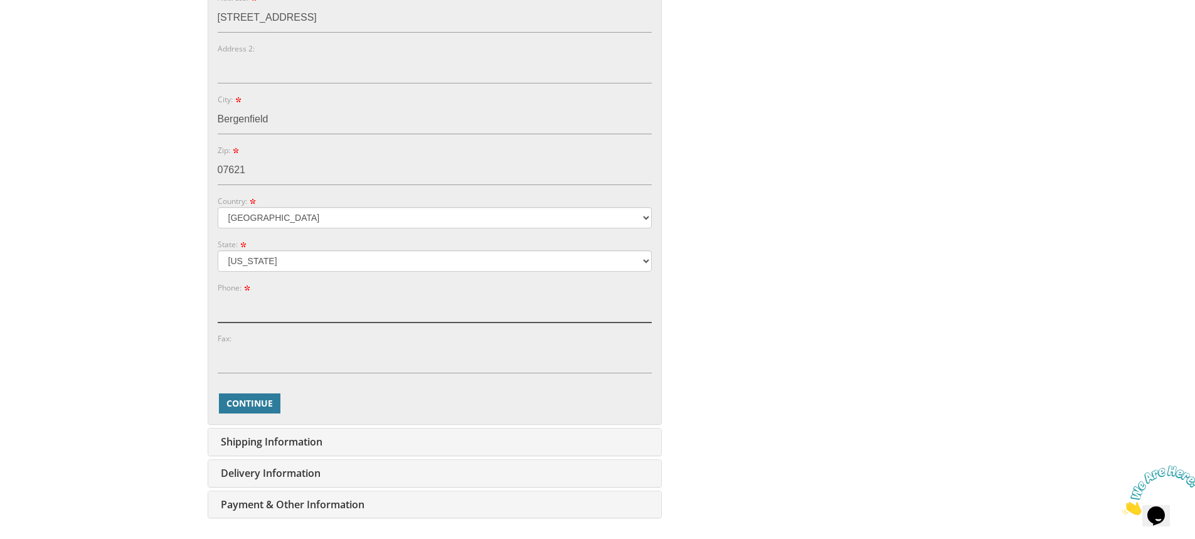
click at [270, 314] on input "Phone:" at bounding box center [435, 307] width 434 height 29
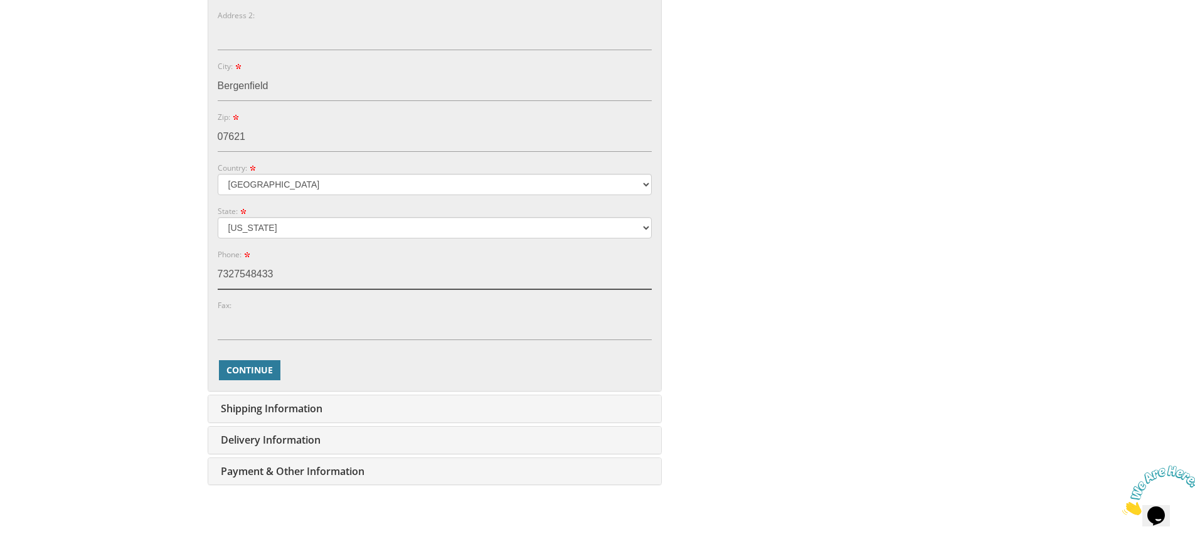
scroll to position [564, 0]
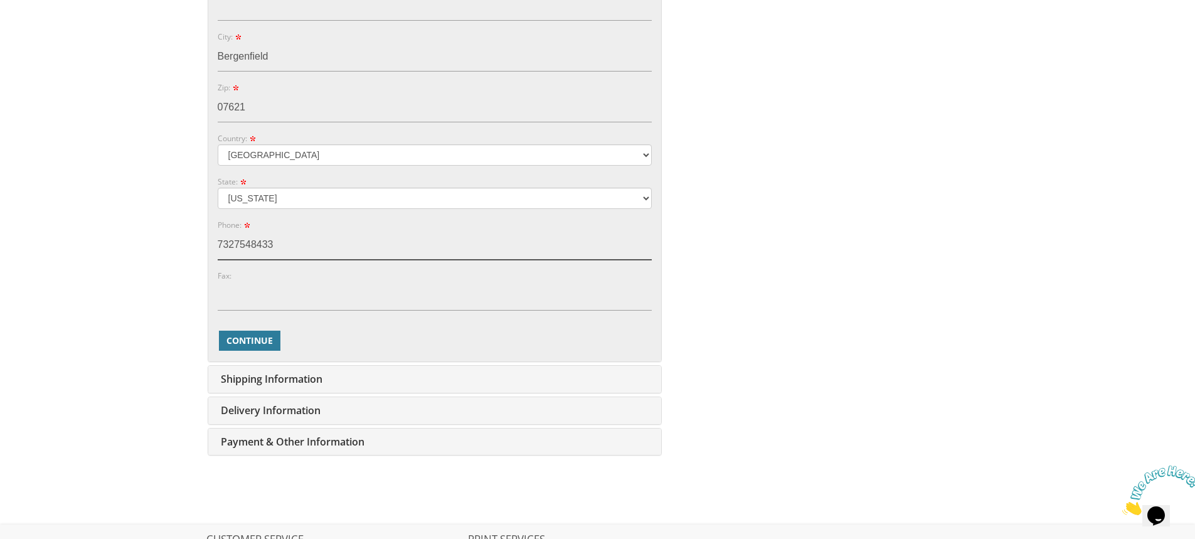
type input "7327548433"
click at [256, 329] on div "Continue Back" at bounding box center [435, 340] width 434 height 23
click at [255, 335] on span "Continue" at bounding box center [249, 340] width 46 height 13
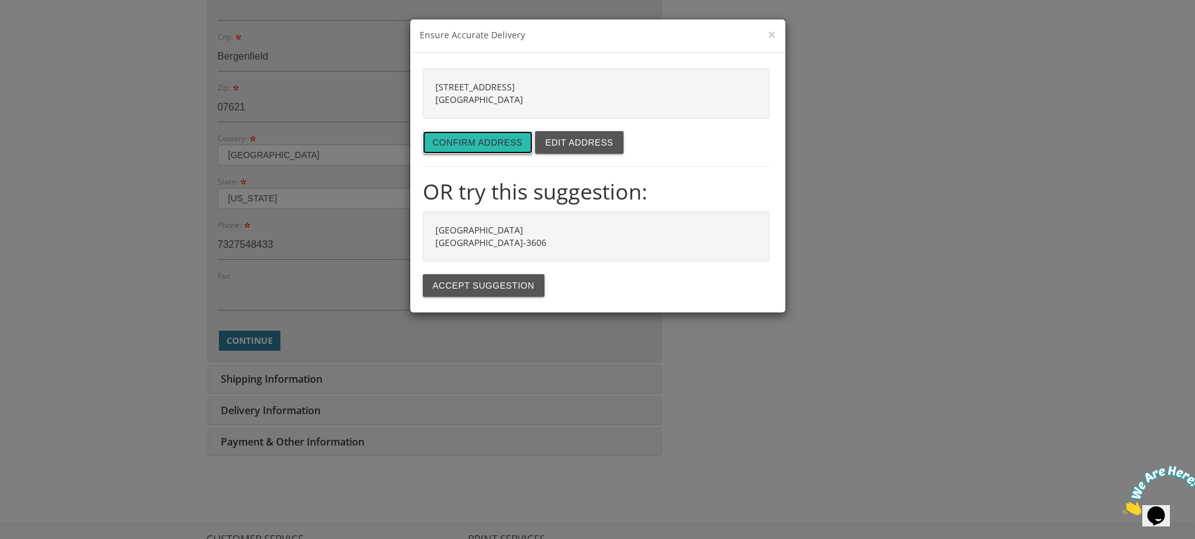
click at [489, 142] on button "Confirm address" at bounding box center [478, 142] width 110 height 23
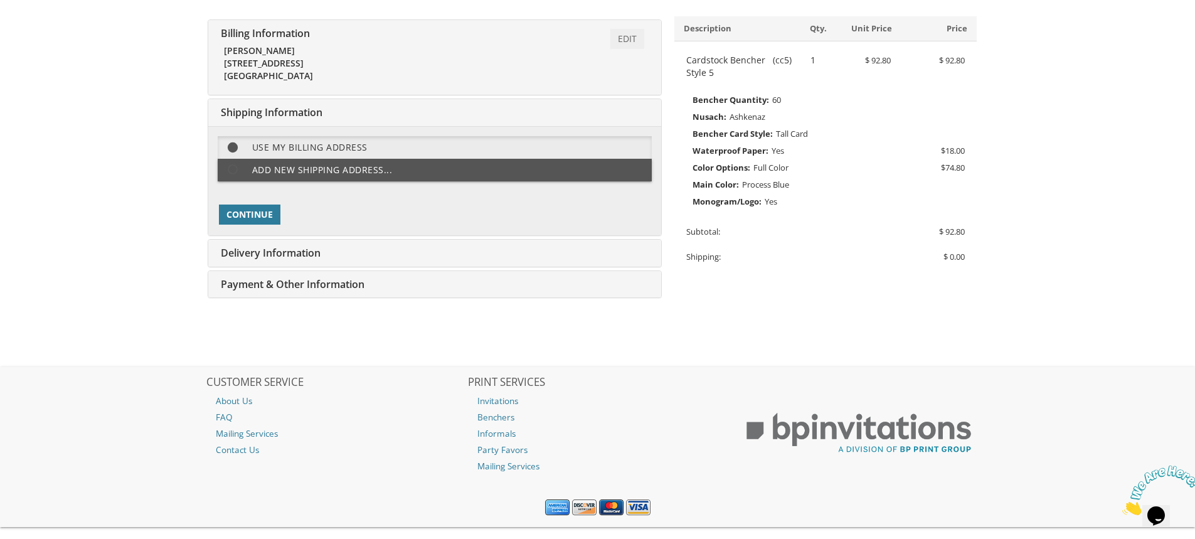
scroll to position [255, 0]
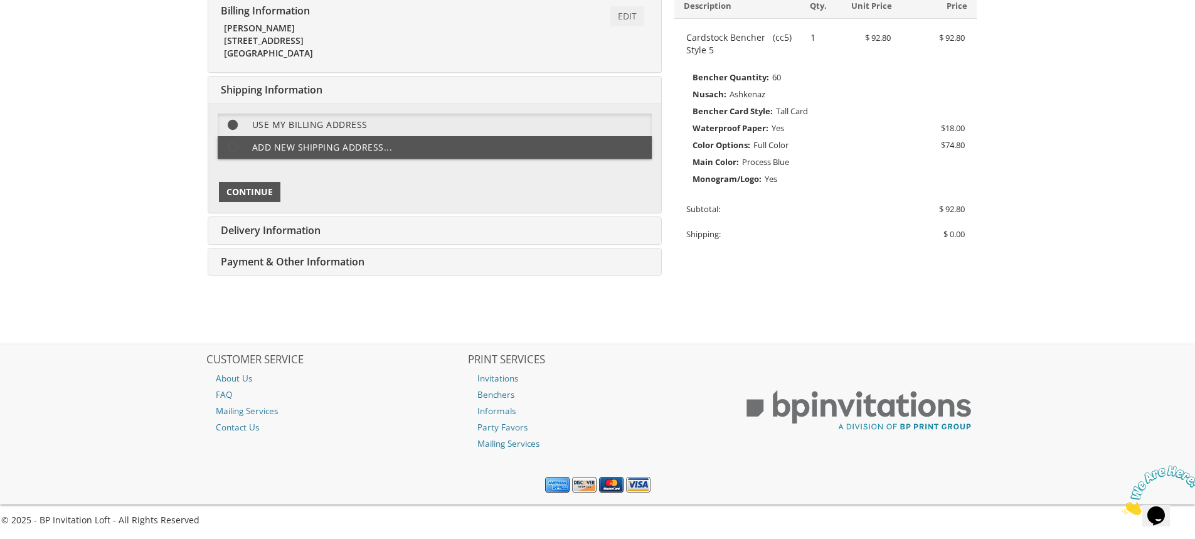
click at [264, 190] on span "Continue" at bounding box center [249, 192] width 46 height 13
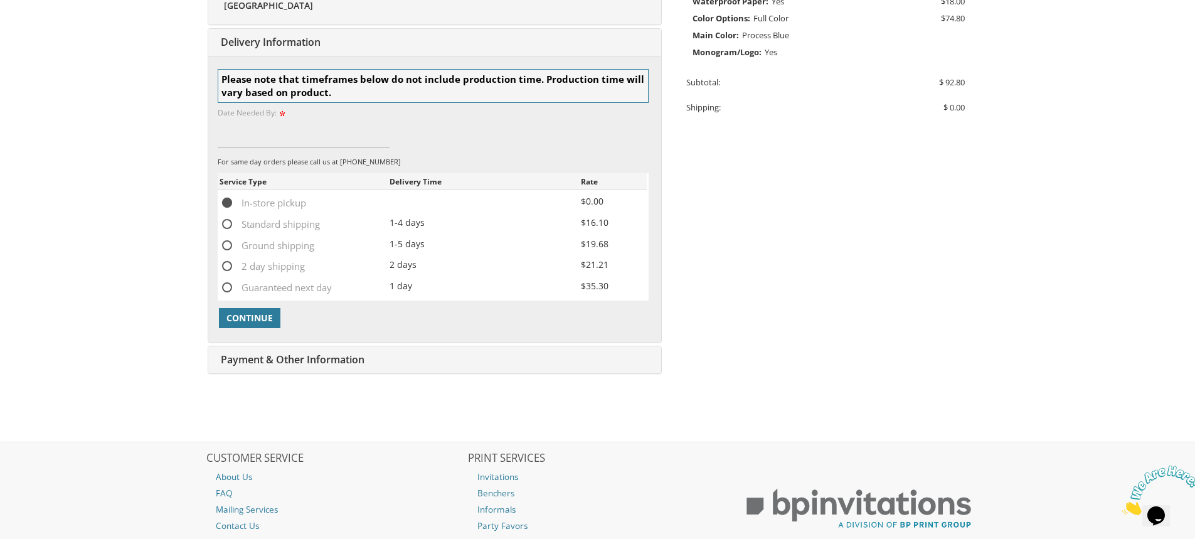
scroll to position [388, 0]
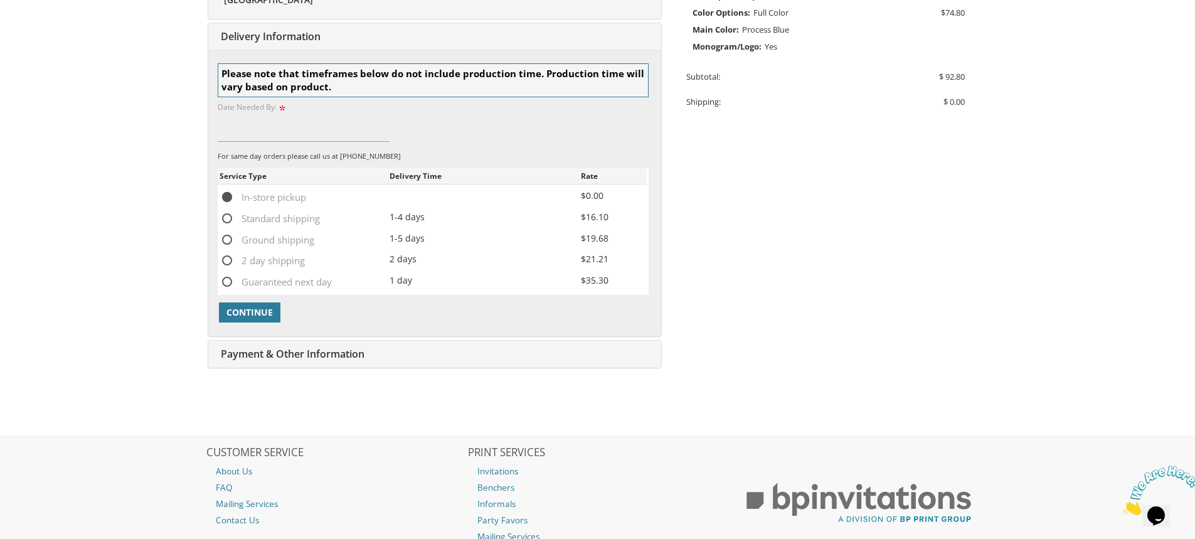
click at [226, 218] on span "Standard shipping" at bounding box center [269, 219] width 100 height 16
click at [226, 218] on input "Standard shipping" at bounding box center [223, 217] width 8 height 8
radio input "true"
click at [270, 312] on span "Continue" at bounding box center [249, 312] width 46 height 13
type input "10/3/2025"
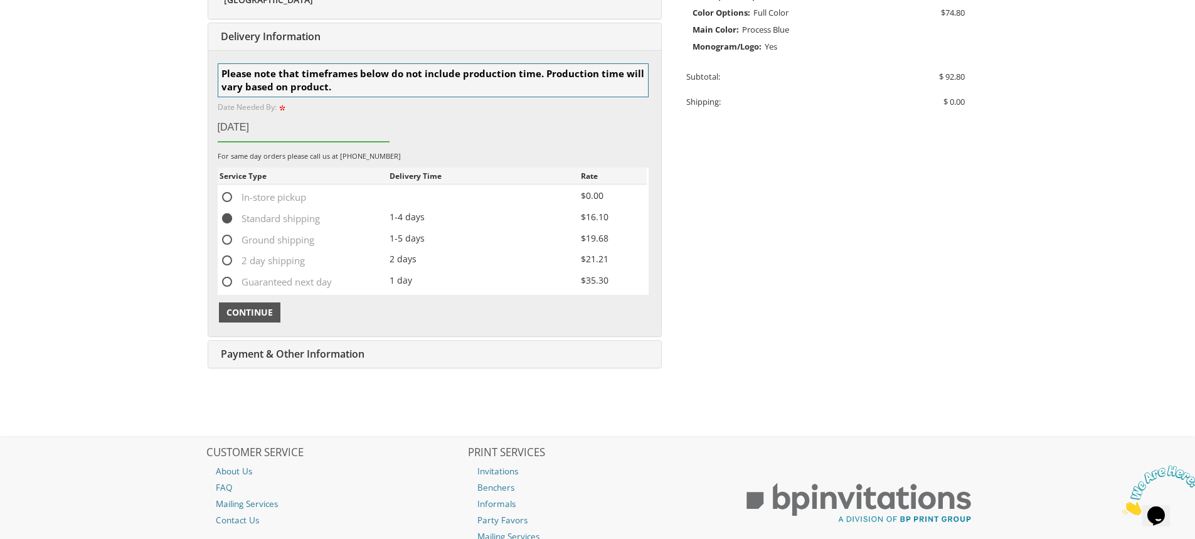
click at [248, 315] on span "Continue" at bounding box center [249, 312] width 46 height 13
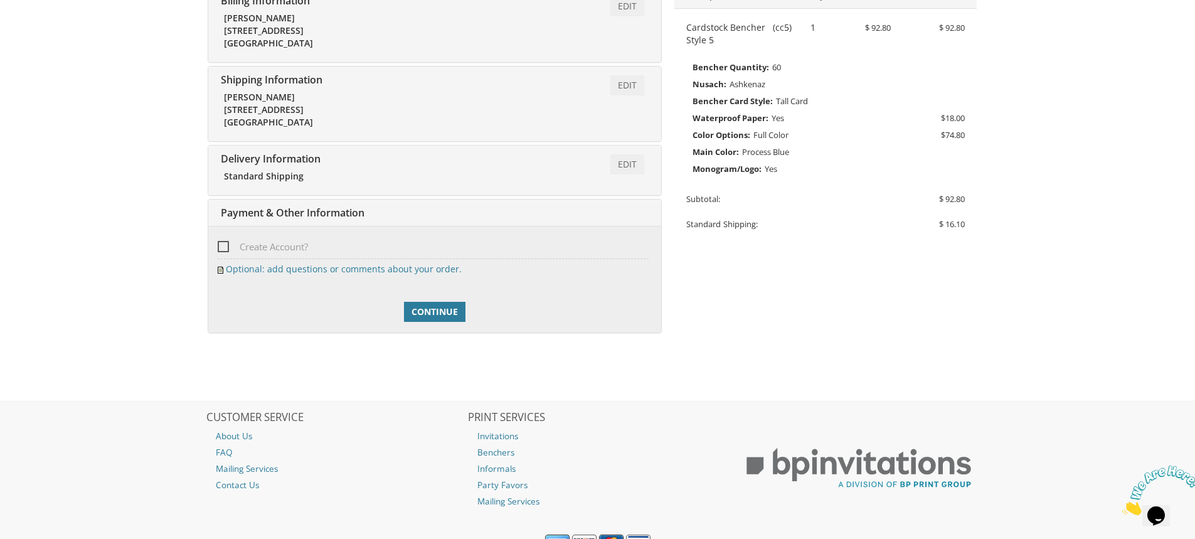
scroll to position [323, 0]
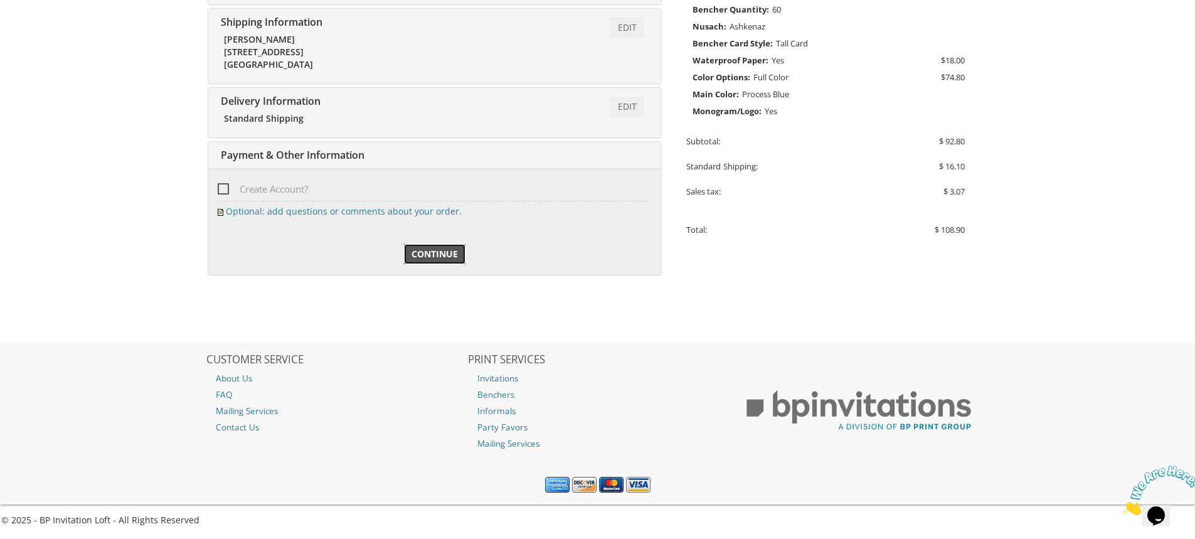
click at [426, 258] on span "Continue" at bounding box center [434, 254] width 46 height 13
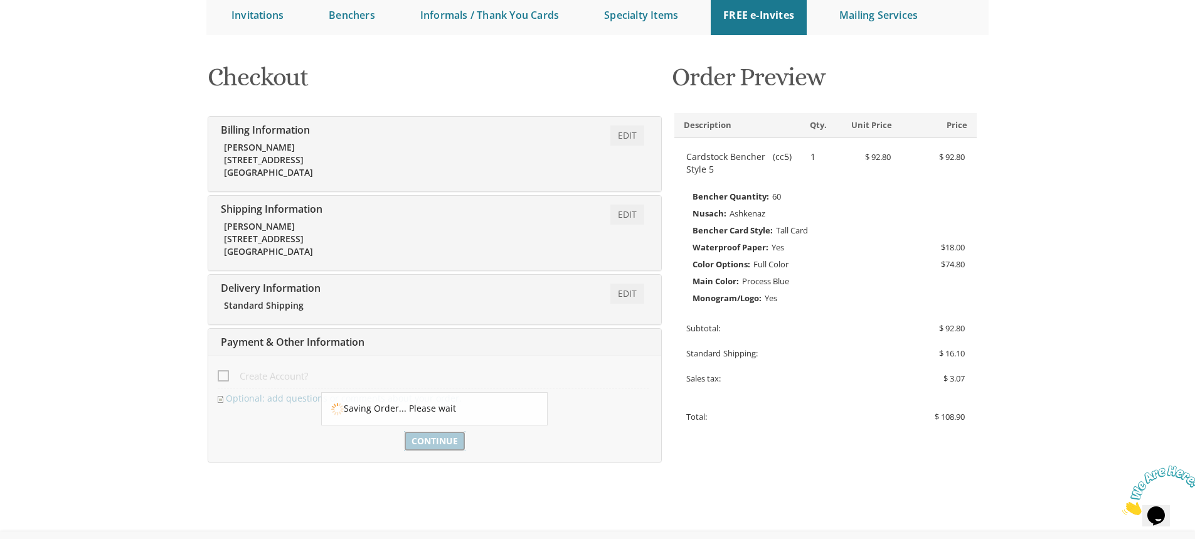
scroll to position [72, 0]
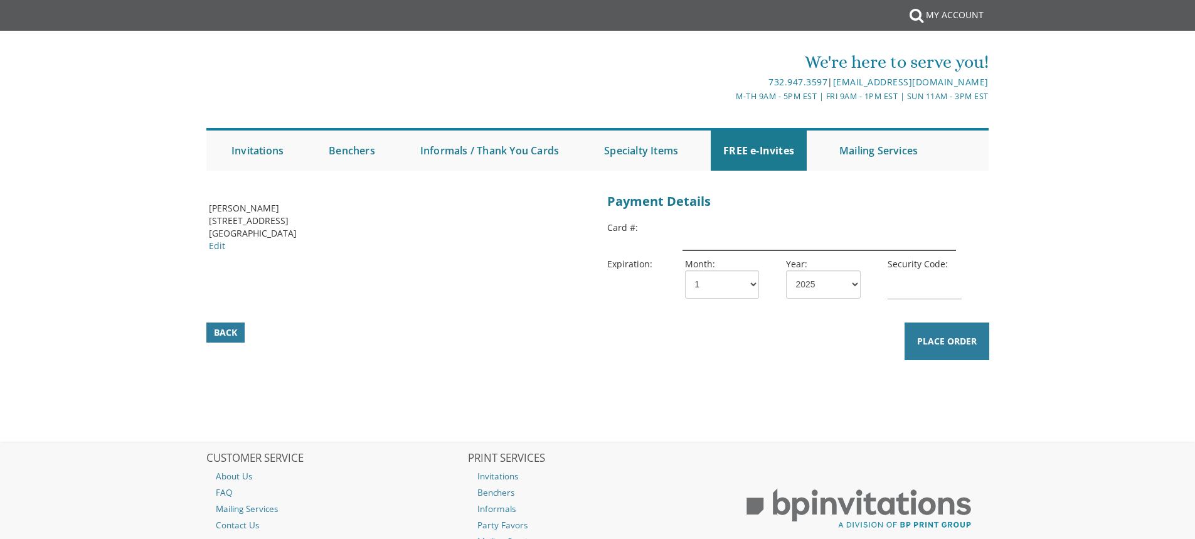
click at [694, 238] on input "text" at bounding box center [818, 235] width 273 height 29
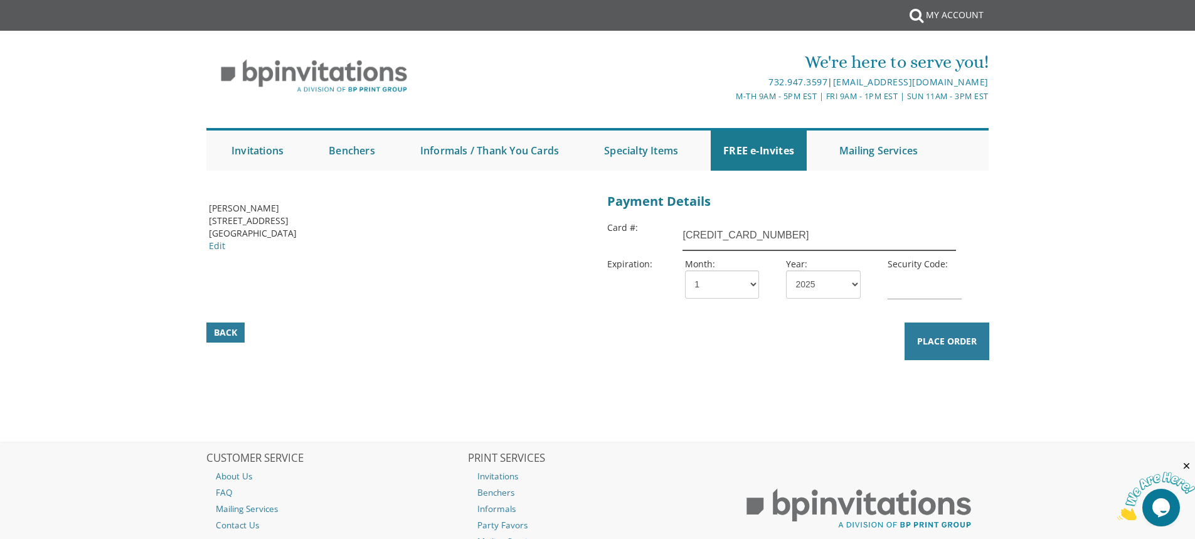
type input "4147202696804291"
click at [914, 289] on input "text" at bounding box center [924, 284] width 74 height 29
type input "602"
click at [737, 287] on select "1 2 3 4 5 6 7 8 9 10 11 12" at bounding box center [722, 284] width 74 height 28
select select "08"
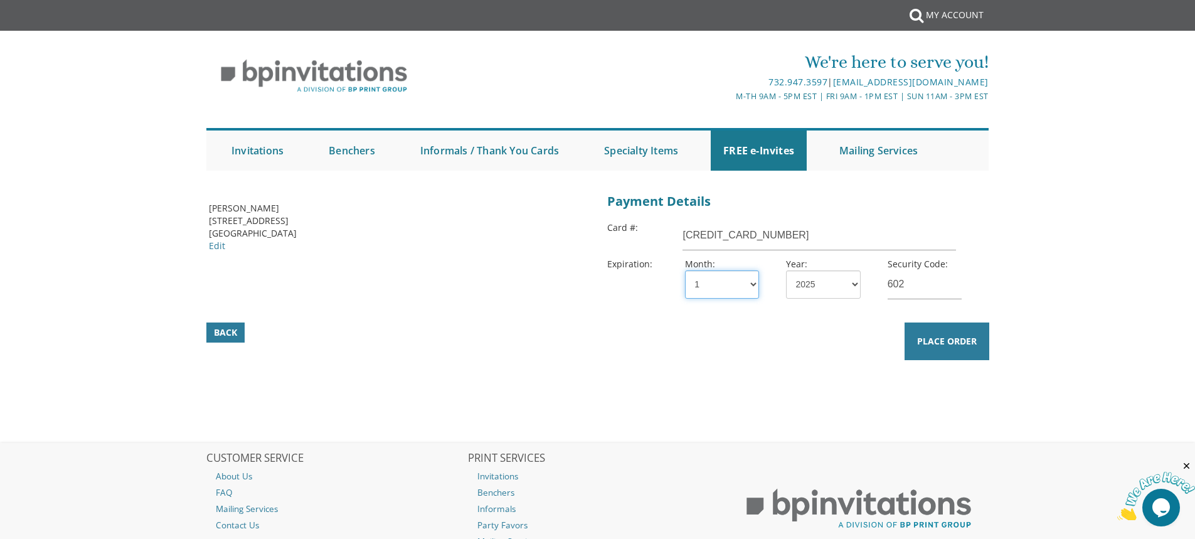
click at [685, 270] on select "1 2 3 4 5 6 7 8 9 10 11 12" at bounding box center [722, 284] width 74 height 28
click at [816, 286] on select "2025 2026 2027 2028 2029 2030 2031 2032 2033 2034 2035" at bounding box center [823, 284] width 74 height 28
select select "29"
click at [786, 270] on select "2025 2026 2027 2028 2029 2030 2031 2032 2033 2034 2035" at bounding box center [823, 284] width 74 height 28
click at [959, 343] on span "Place Order" at bounding box center [947, 341] width 60 height 13
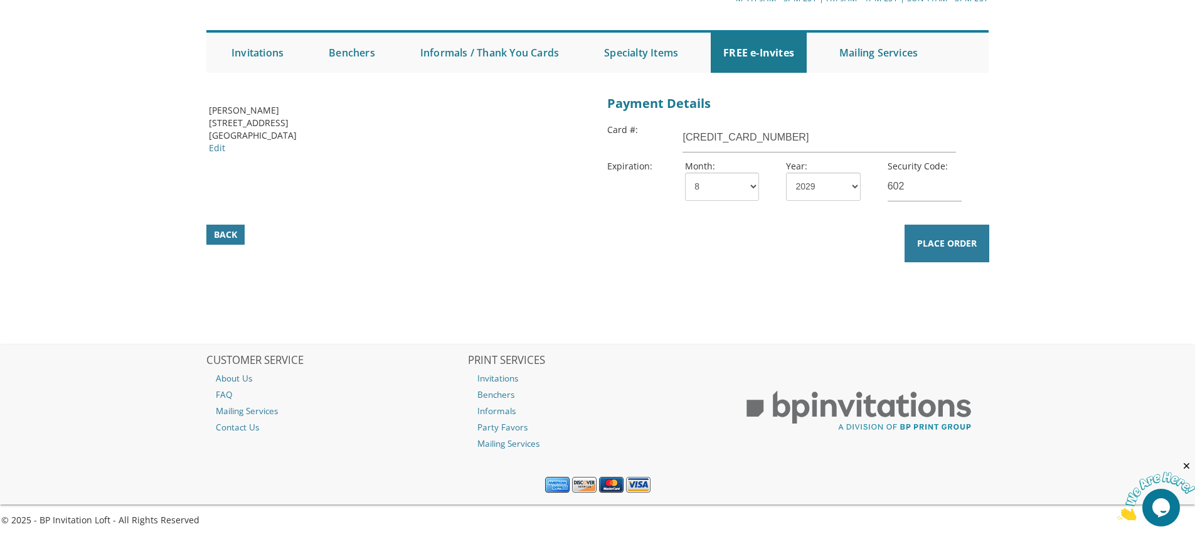
scroll to position [35, 0]
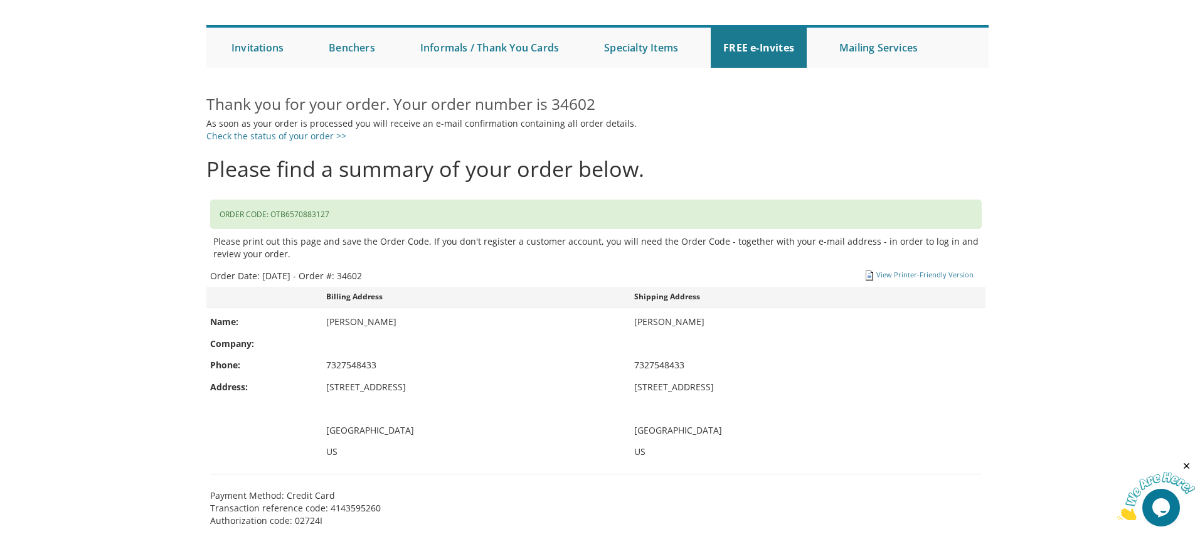
scroll to position [125, 0]
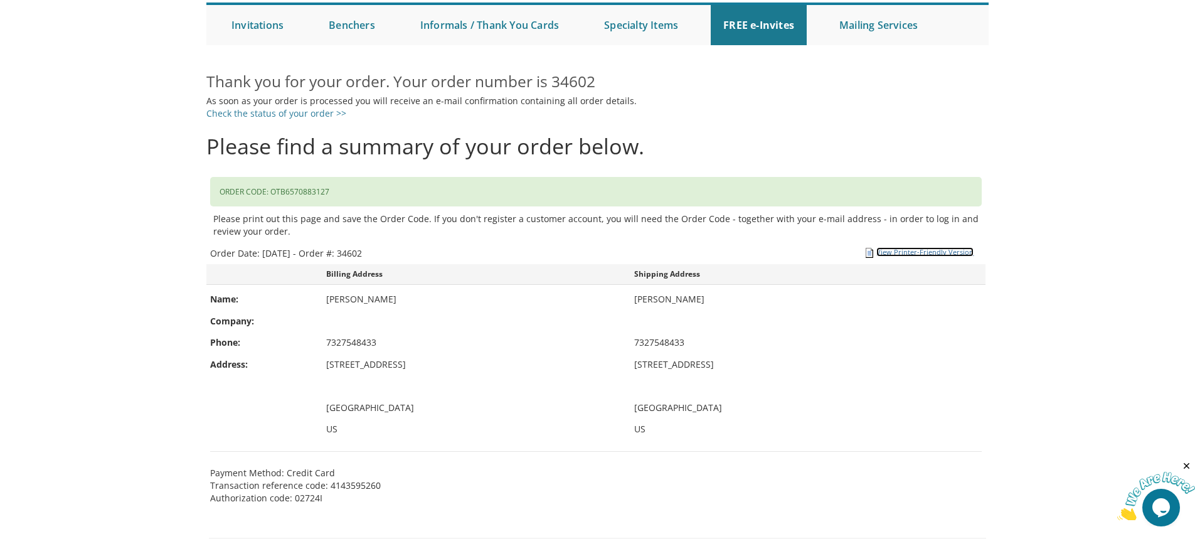
click at [907, 251] on link "View Printer-Friendly Version" at bounding box center [924, 251] width 97 height 9
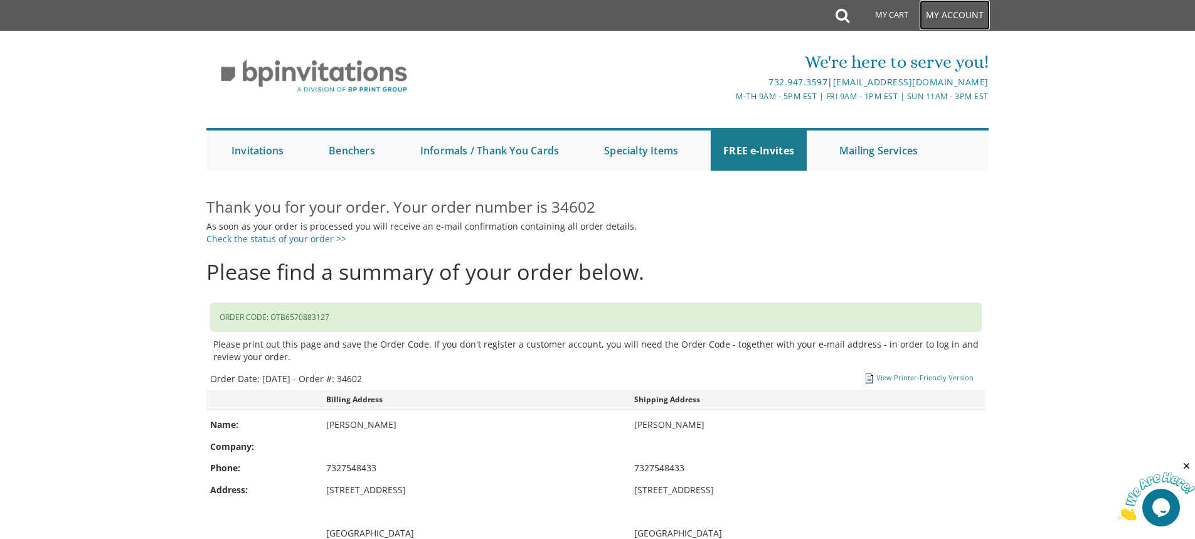
click at [937, 9] on link "My Account" at bounding box center [954, 15] width 70 height 30
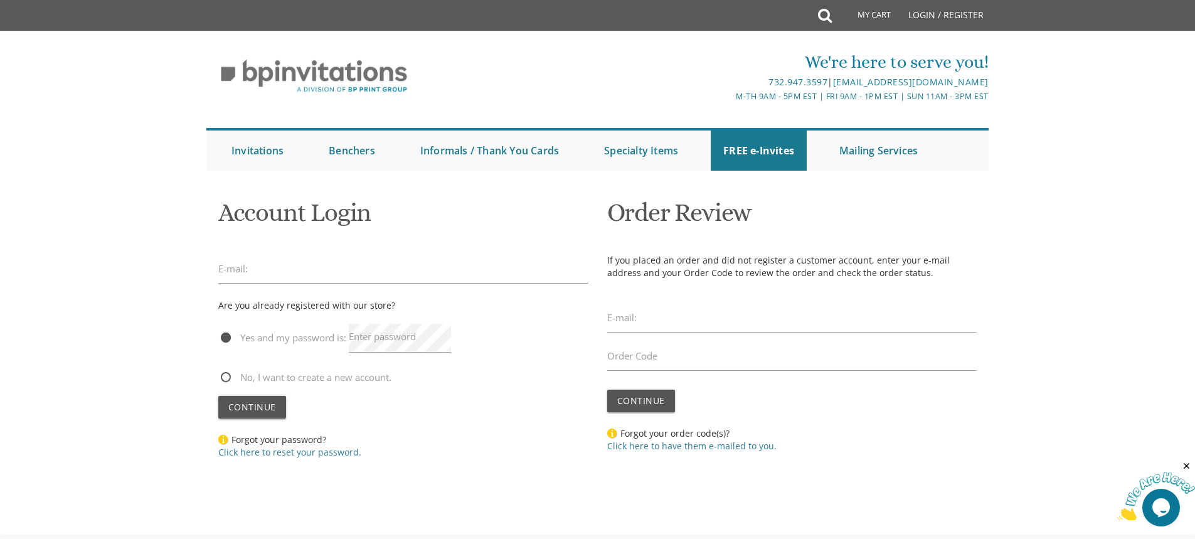
click at [406, 286] on div "E-mail:" at bounding box center [403, 272] width 370 height 34
click at [402, 281] on input "email" at bounding box center [403, 269] width 370 height 29
click at [229, 374] on span "No, I want to create a new account." at bounding box center [304, 377] width 173 height 16
click at [226, 374] on input "No, I want to create a new account." at bounding box center [222, 376] width 8 height 8
radio input "true"
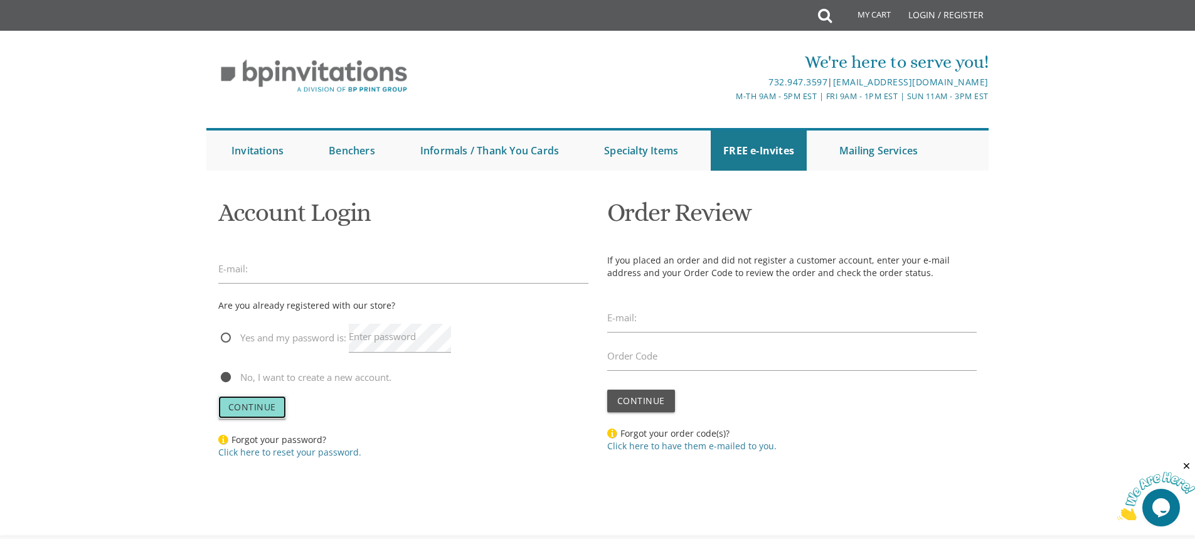
click at [249, 413] on span "Continue" at bounding box center [252, 407] width 48 height 12
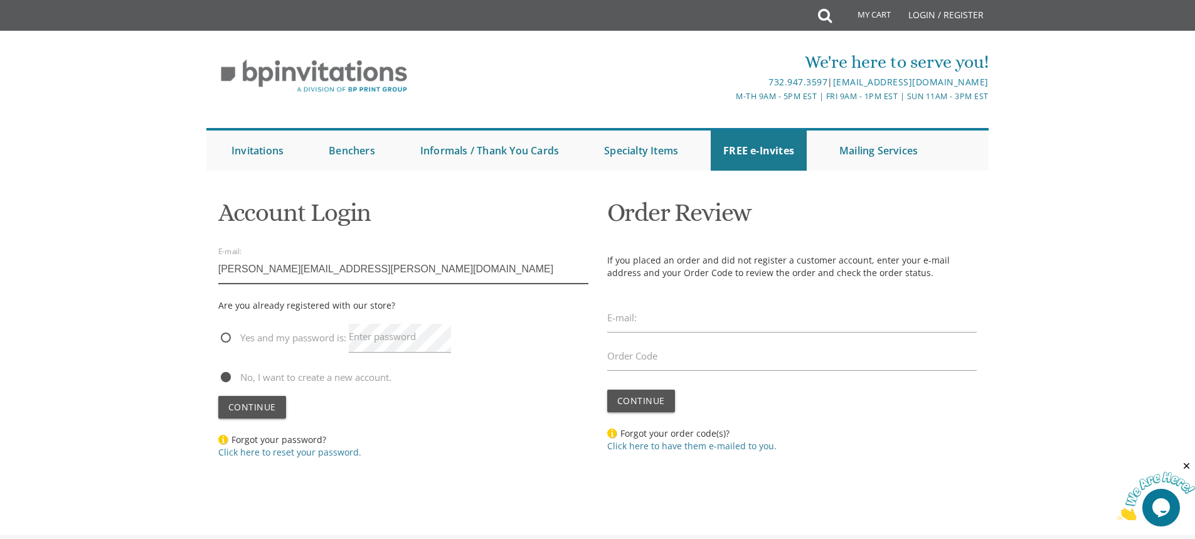
type input "robin.insler@gmail.com"
click at [218, 396] on button "Continue" at bounding box center [252, 407] width 68 height 23
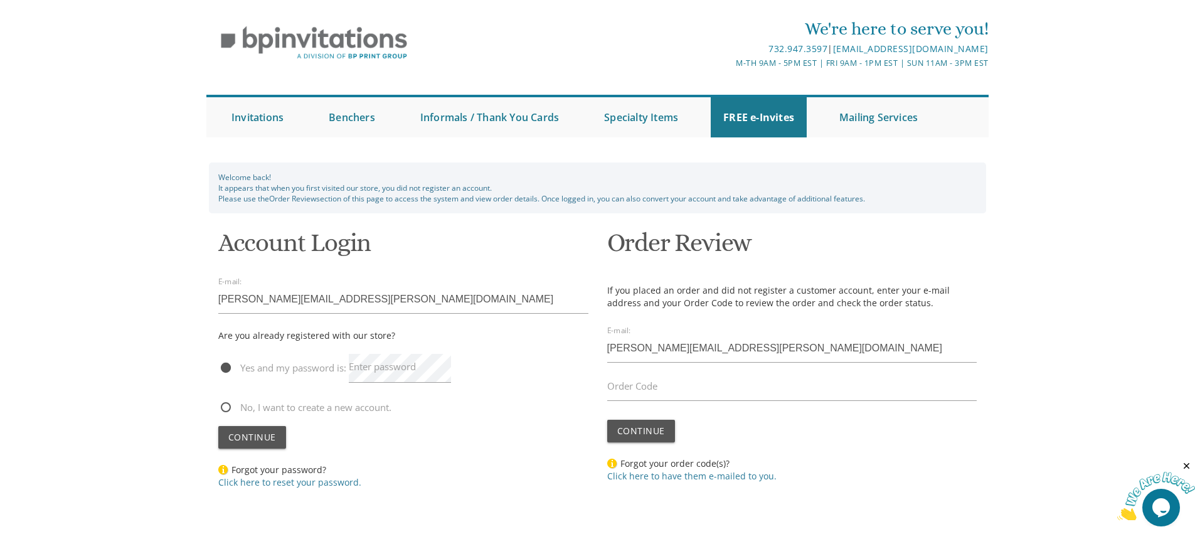
scroll to position [63, 0]
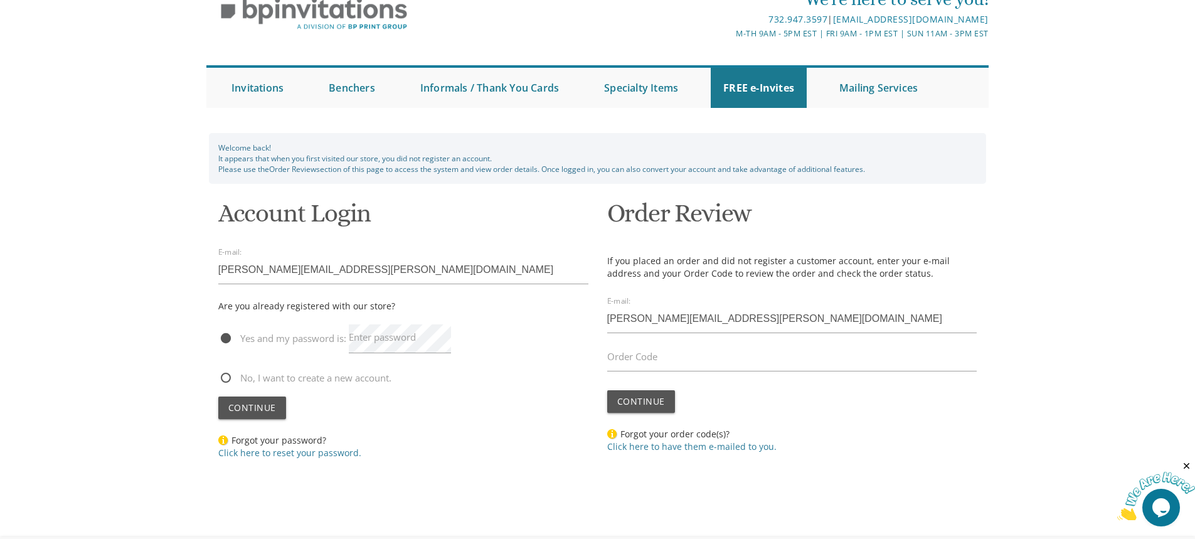
click at [228, 380] on span "No, I want to create a new account." at bounding box center [304, 378] width 173 height 16
click at [226, 380] on input "No, I want to create a new account." at bounding box center [222, 376] width 8 height 8
radio input "true"
click at [244, 408] on span "Continue" at bounding box center [252, 407] width 48 height 12
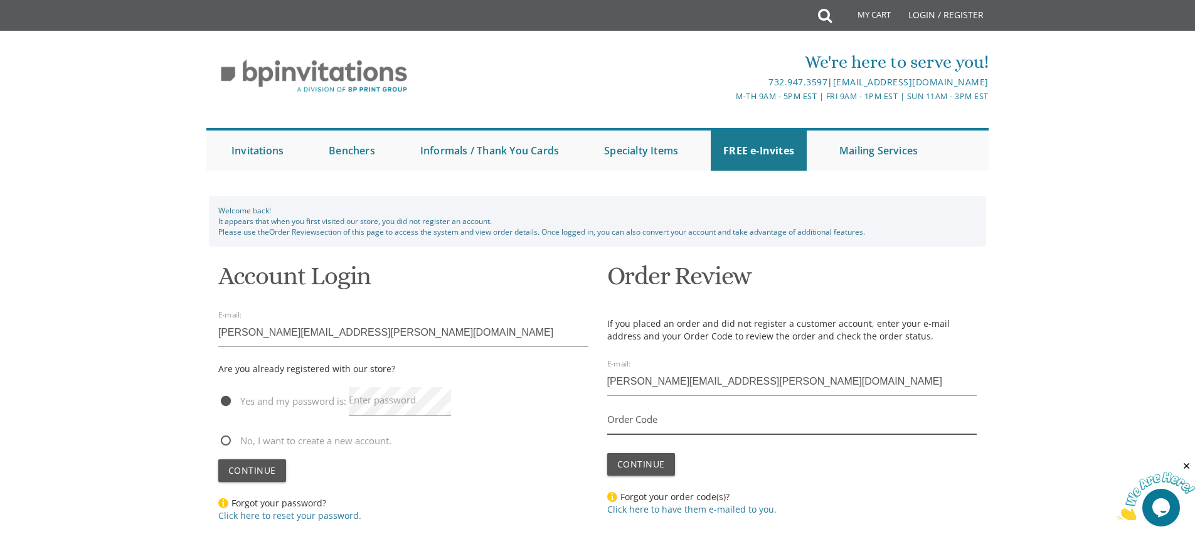
click at [680, 423] on input "Order Code" at bounding box center [792, 419] width 370 height 29
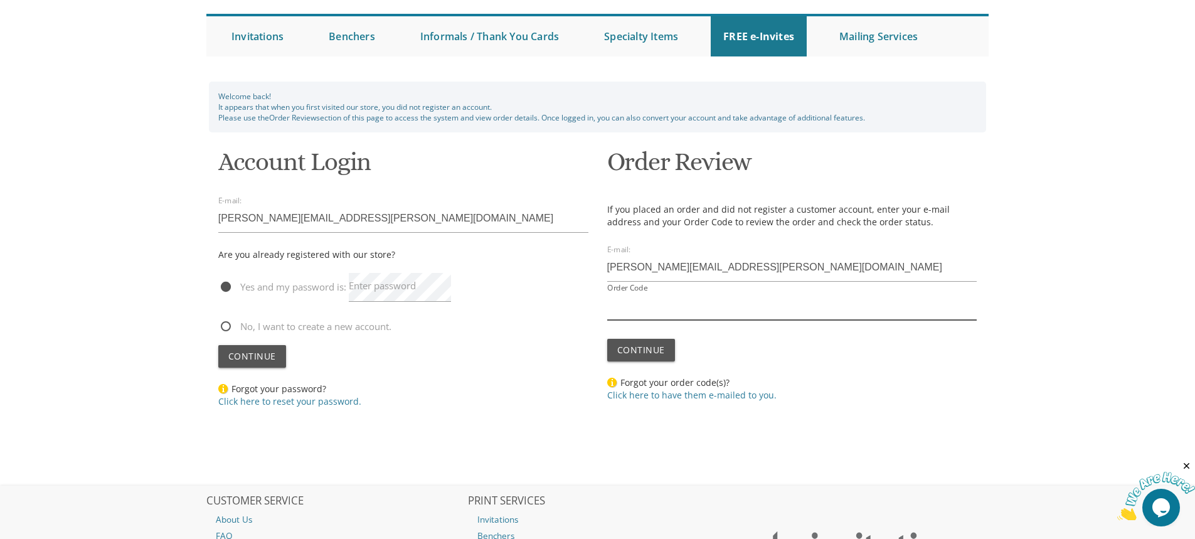
scroll to position [125, 0]
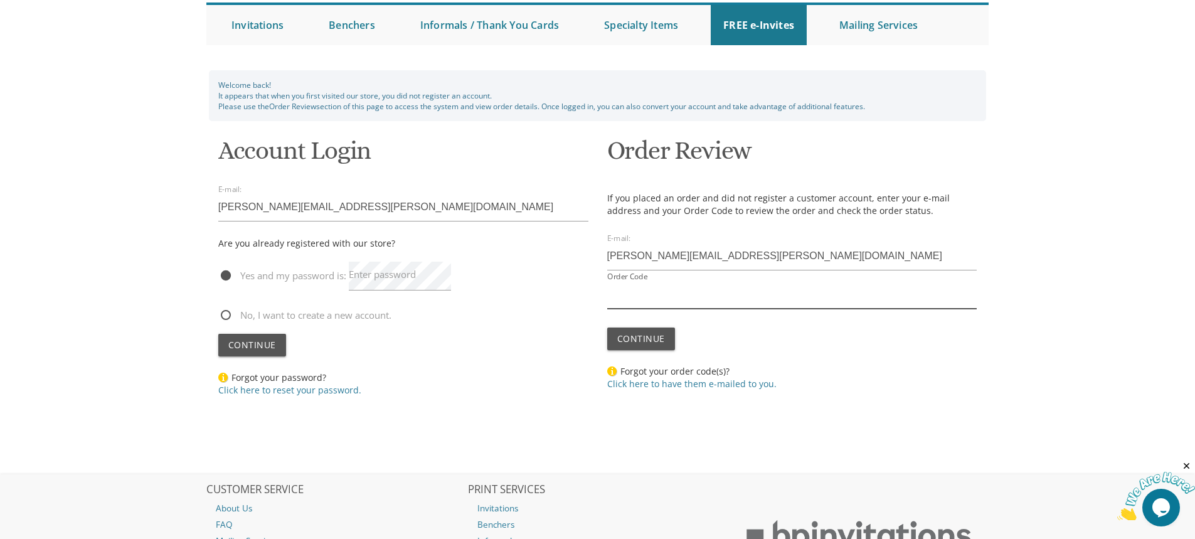
paste input "34602"
type input "34602"
click at [258, 344] on span "Continue" at bounding box center [252, 345] width 48 height 12
click at [228, 310] on span "No, I want to create a new account." at bounding box center [304, 315] width 173 height 16
click at [226, 310] on input "No, I want to create a new account." at bounding box center [222, 314] width 8 height 8
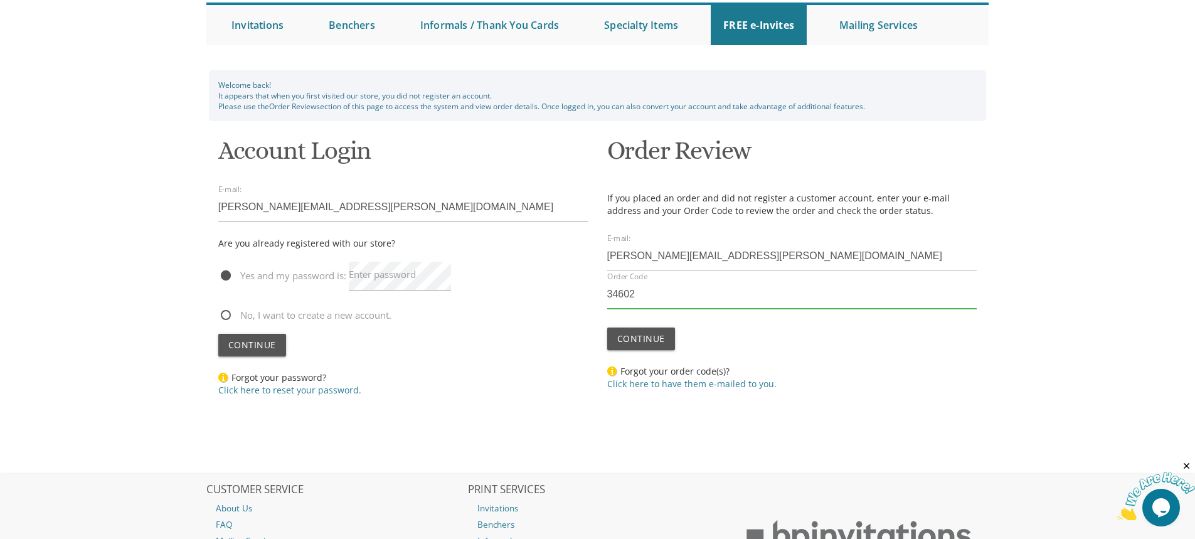
radio input "true"
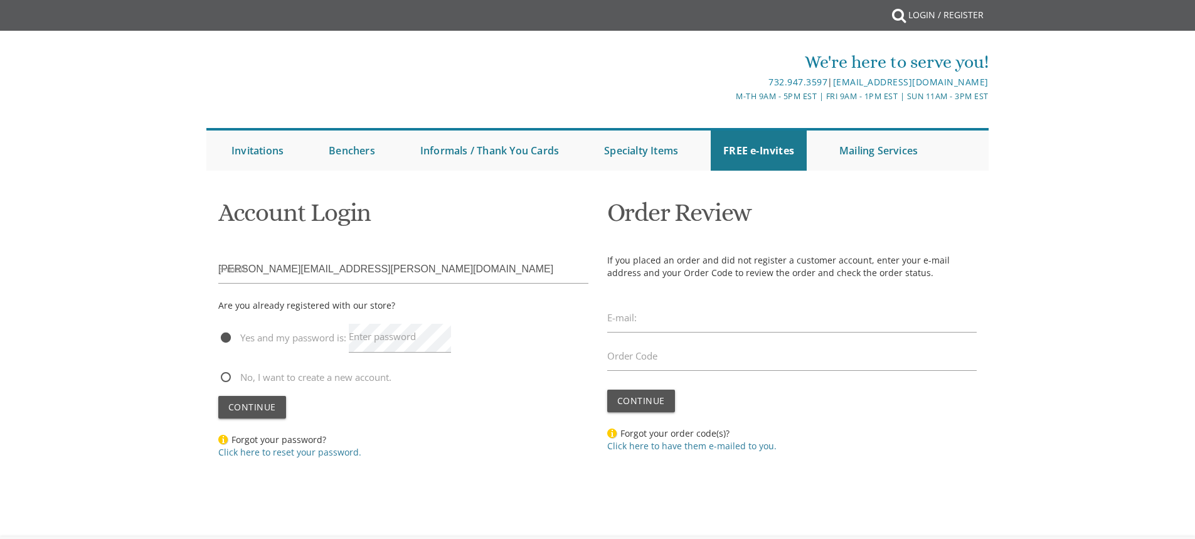
click at [265, 346] on span "Yes and my password is:" at bounding box center [282, 338] width 128 height 16
click at [226, 340] on input "Yes and my password is:" at bounding box center [222, 336] width 8 height 8
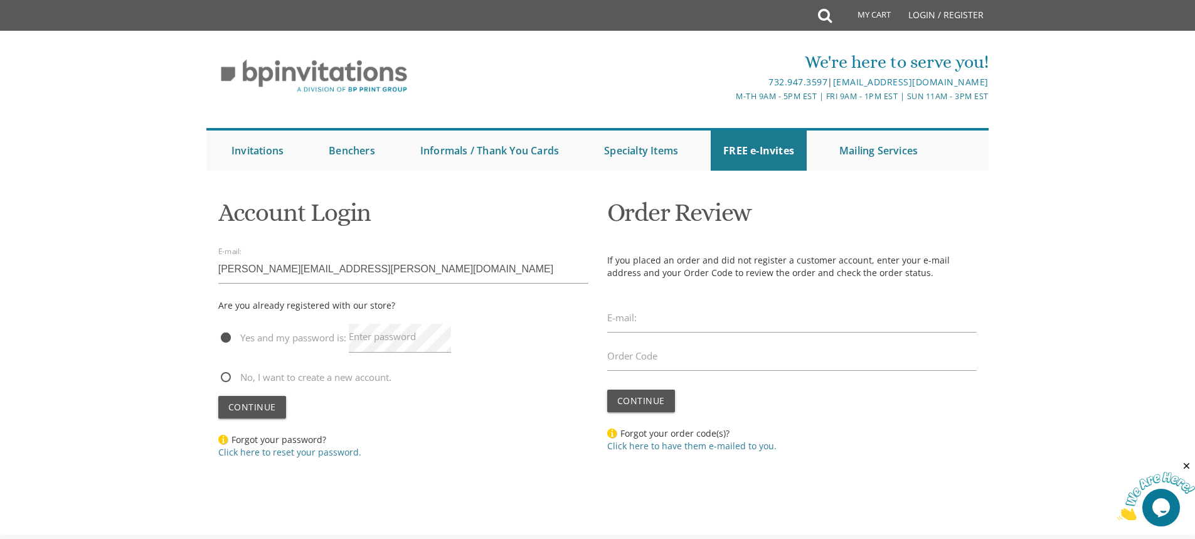
click at [225, 376] on span "No, I want to create a new account." at bounding box center [304, 377] width 173 height 16
click at [225, 376] on input "No, I want to create a new account." at bounding box center [222, 376] width 8 height 8
radio input "true"
click at [260, 403] on span "Continue" at bounding box center [252, 407] width 48 height 12
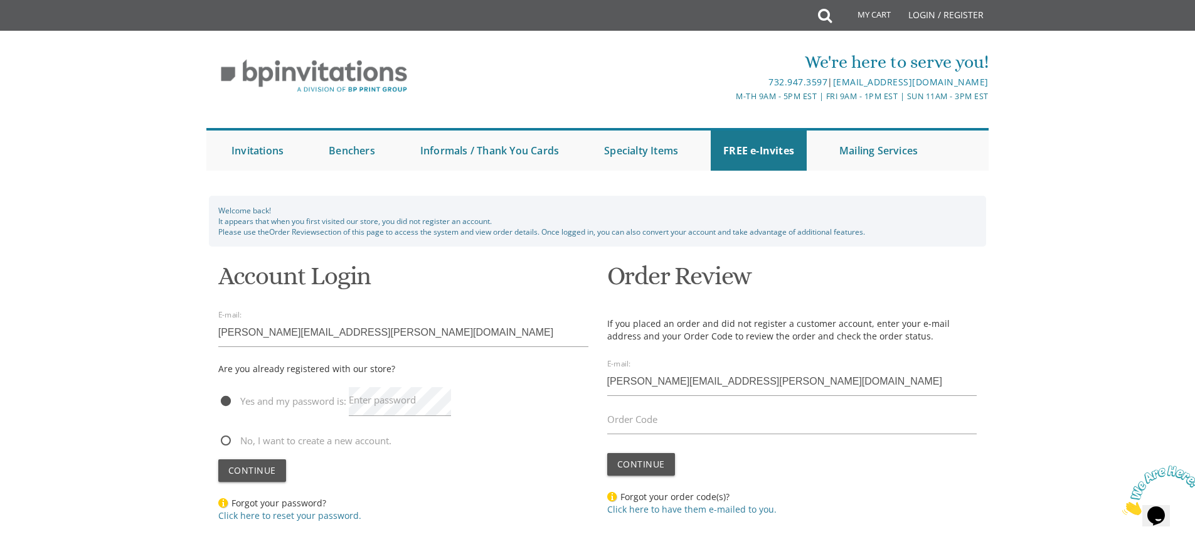
click at [646, 404] on form "Order Review If you placed an order and did not register a customer account, en…" at bounding box center [792, 389] width 370 height 272
click at [646, 410] on div "Order Code" at bounding box center [792, 419] width 370 height 29
paste input "34602"
click at [652, 462] on span "Continue" at bounding box center [641, 464] width 48 height 12
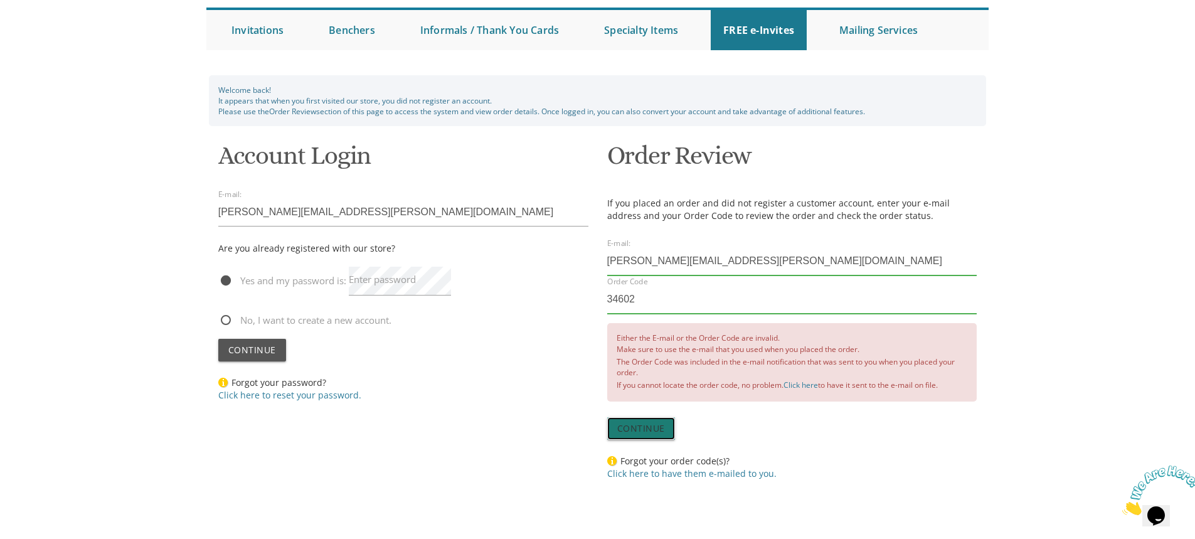
scroll to position [125, 0]
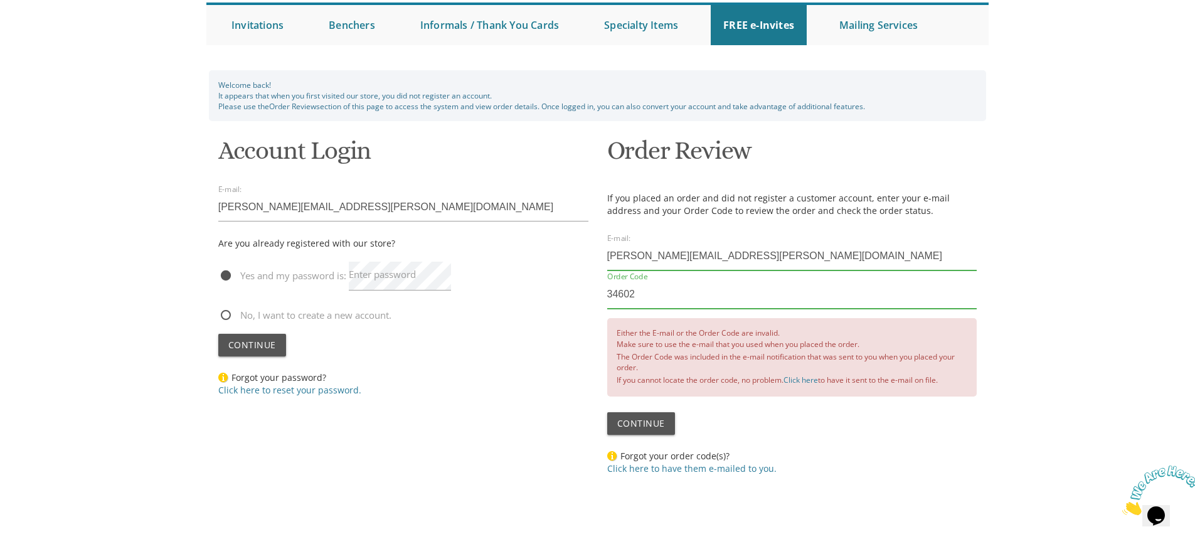
drag, startPoint x: 659, startPoint y: 292, endPoint x: 588, endPoint y: 292, distance: 71.5
click at [588, 292] on div "Welcome back! It appears that when you first visited our store, you did not reg…" at bounding box center [598, 274] width 778 height 420
paste input "OTB6570883127"
type input "OTB6570883127"
click at [636, 418] on span "Continue" at bounding box center [641, 423] width 48 height 12
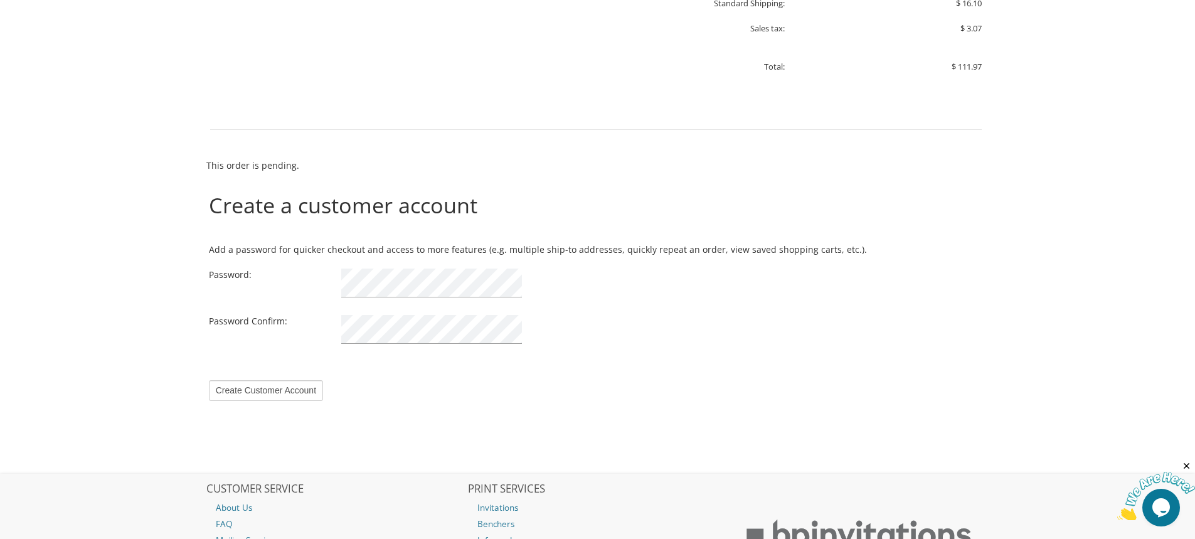
scroll to position [815, 0]
click at [315, 265] on form "Create a customer account Add a password for quicker checkout and access to mor…" at bounding box center [597, 257] width 782 height 282
click at [297, 384] on input "Create Customer Account" at bounding box center [266, 387] width 114 height 21
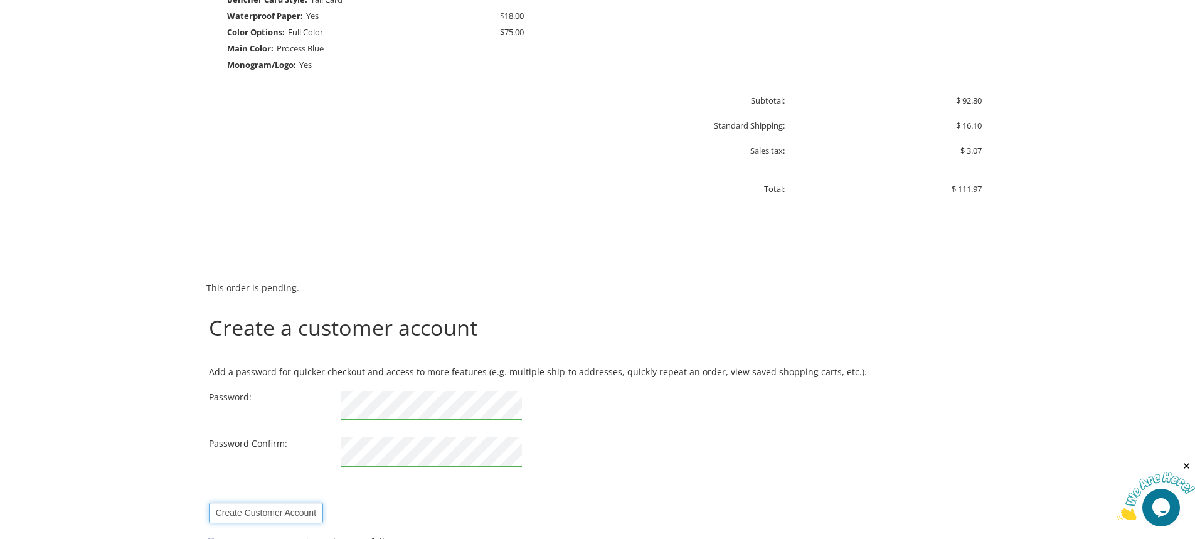
scroll to position [690, 0]
